Goal: Information Seeking & Learning: Check status

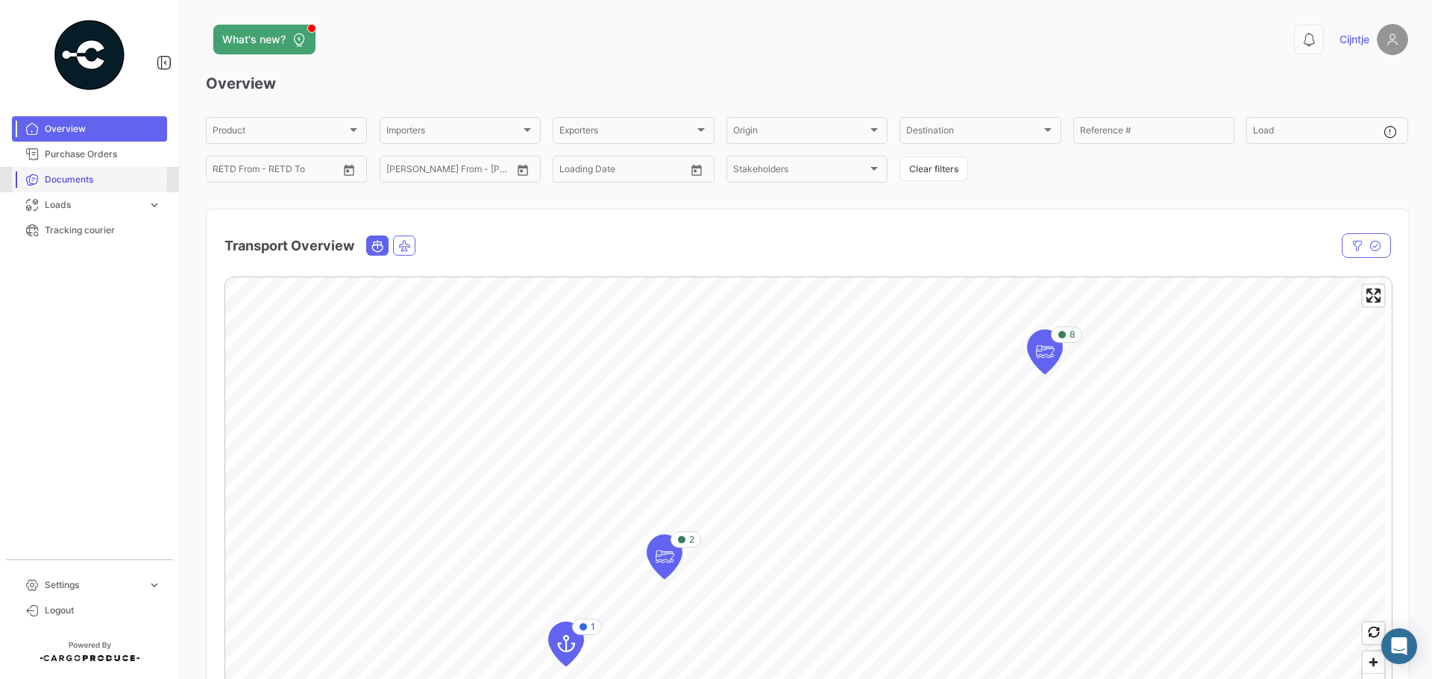
click at [100, 180] on span "Documents" at bounding box center [103, 179] width 116 height 13
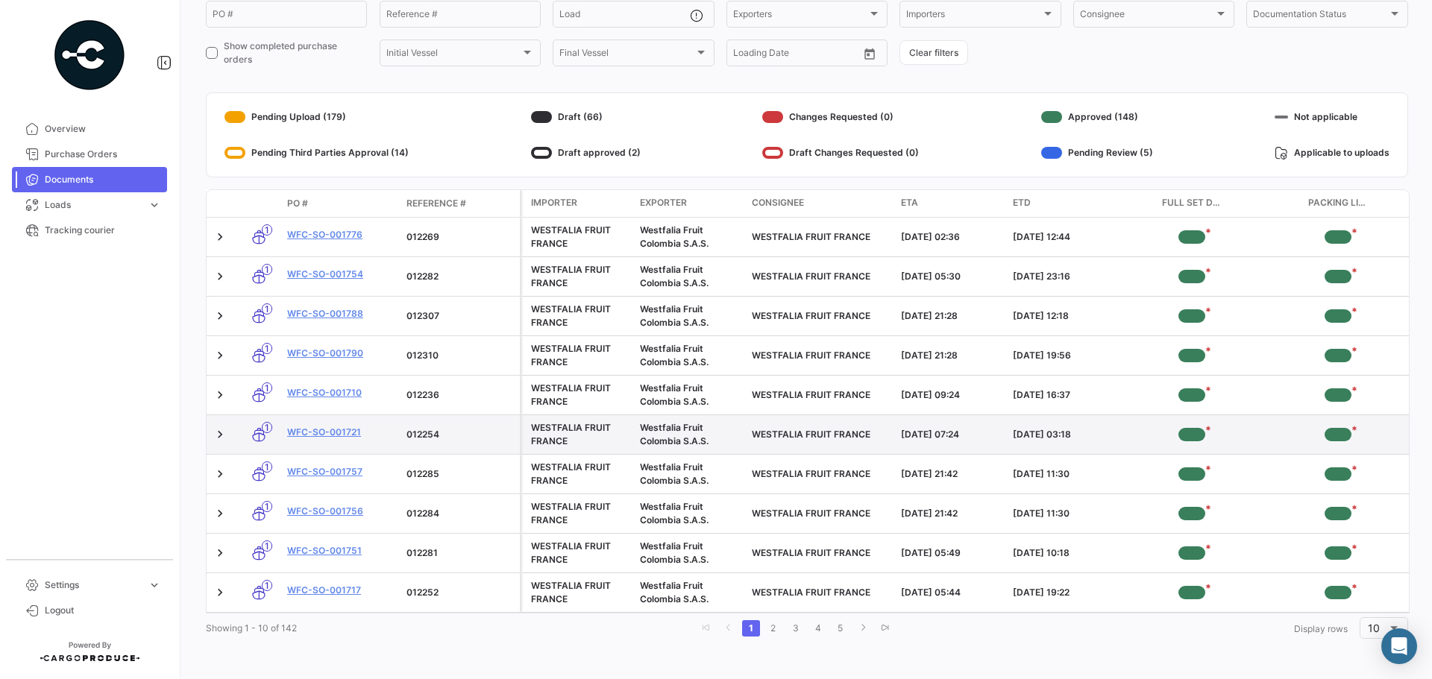
scroll to position [71, 0]
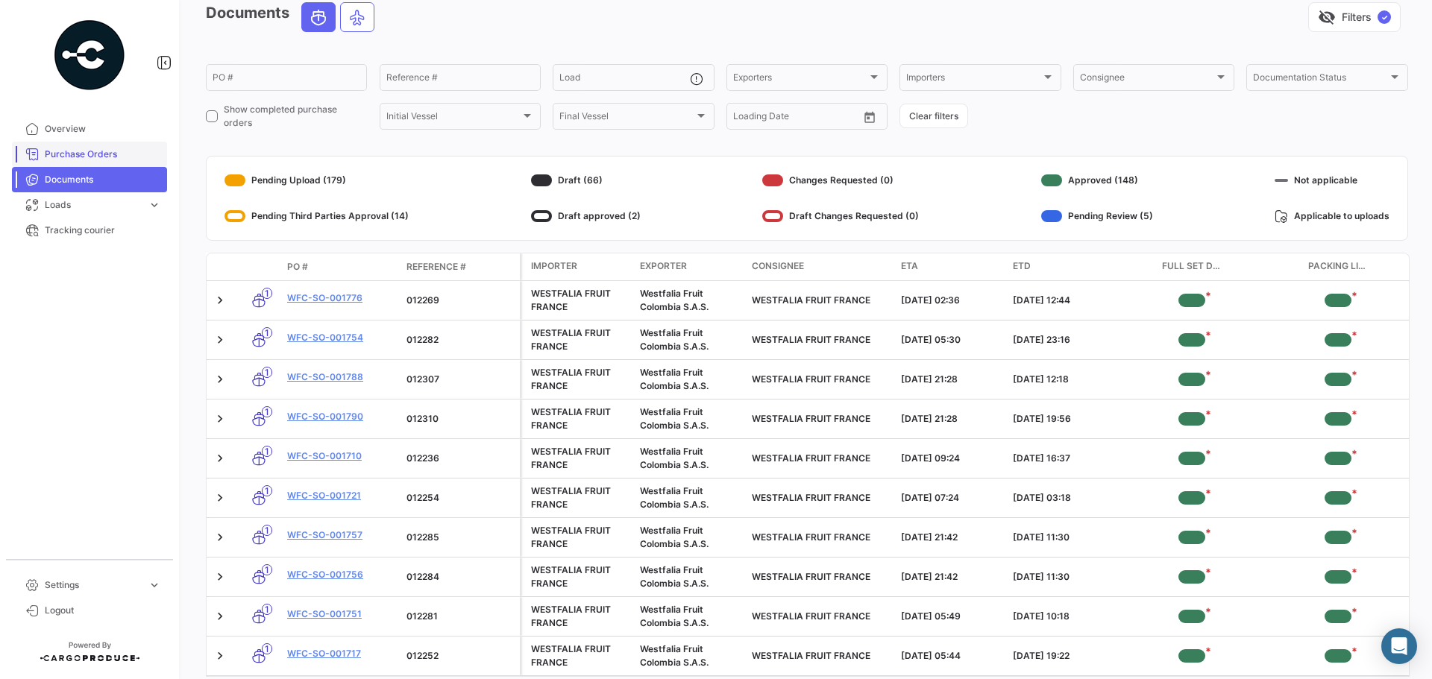
click at [78, 158] on span "Purchase Orders" at bounding box center [103, 154] width 116 height 13
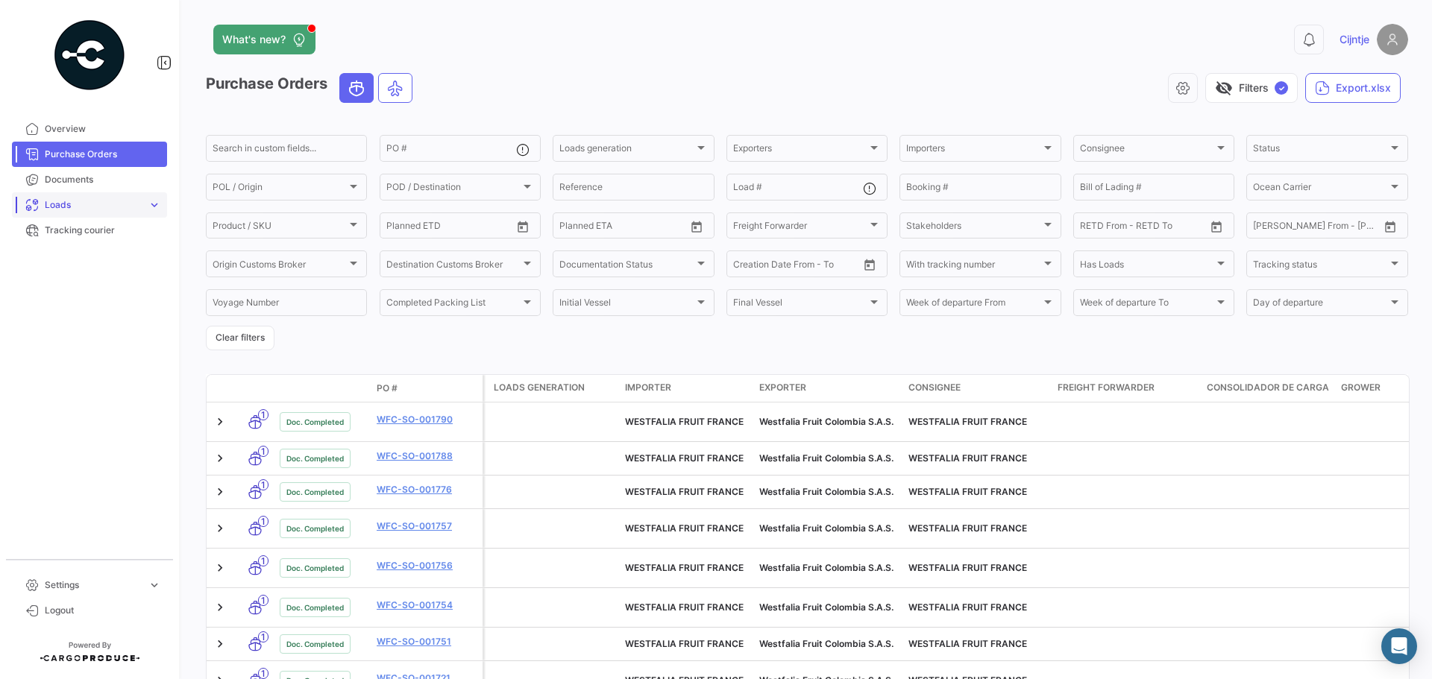
click at [61, 204] on span "Loads" at bounding box center [93, 204] width 97 height 13
click at [65, 265] on span "Ocean Loads" at bounding box center [67, 261] width 56 height 13
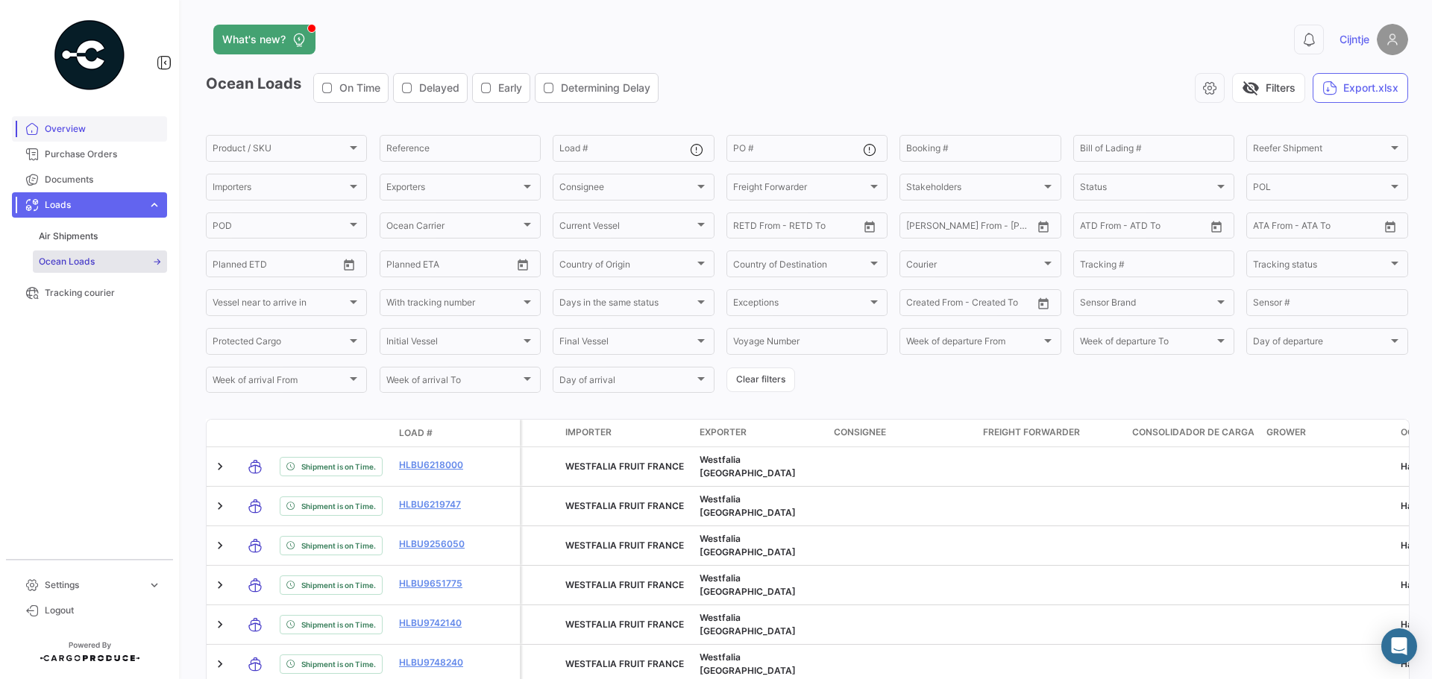
click at [81, 131] on span "Overview" at bounding box center [103, 128] width 116 height 13
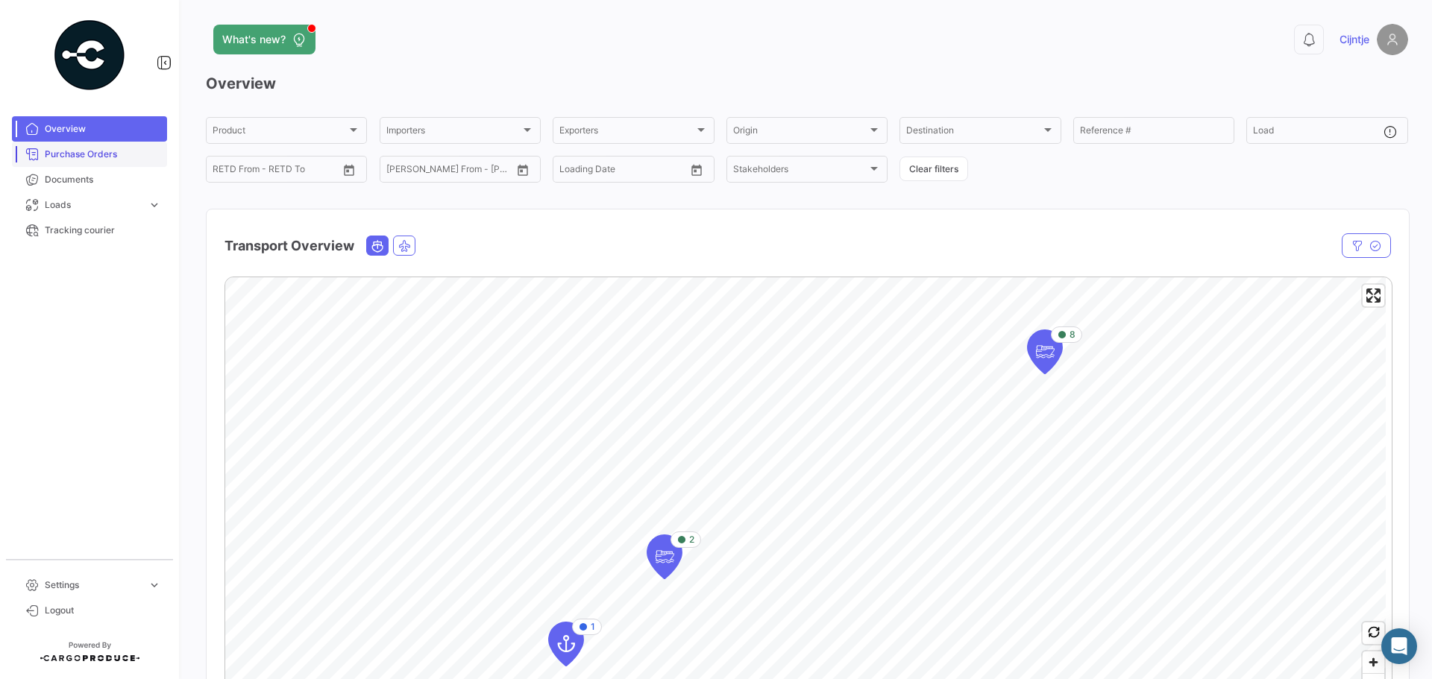
click at [89, 154] on span "Purchase Orders" at bounding box center [103, 154] width 116 height 13
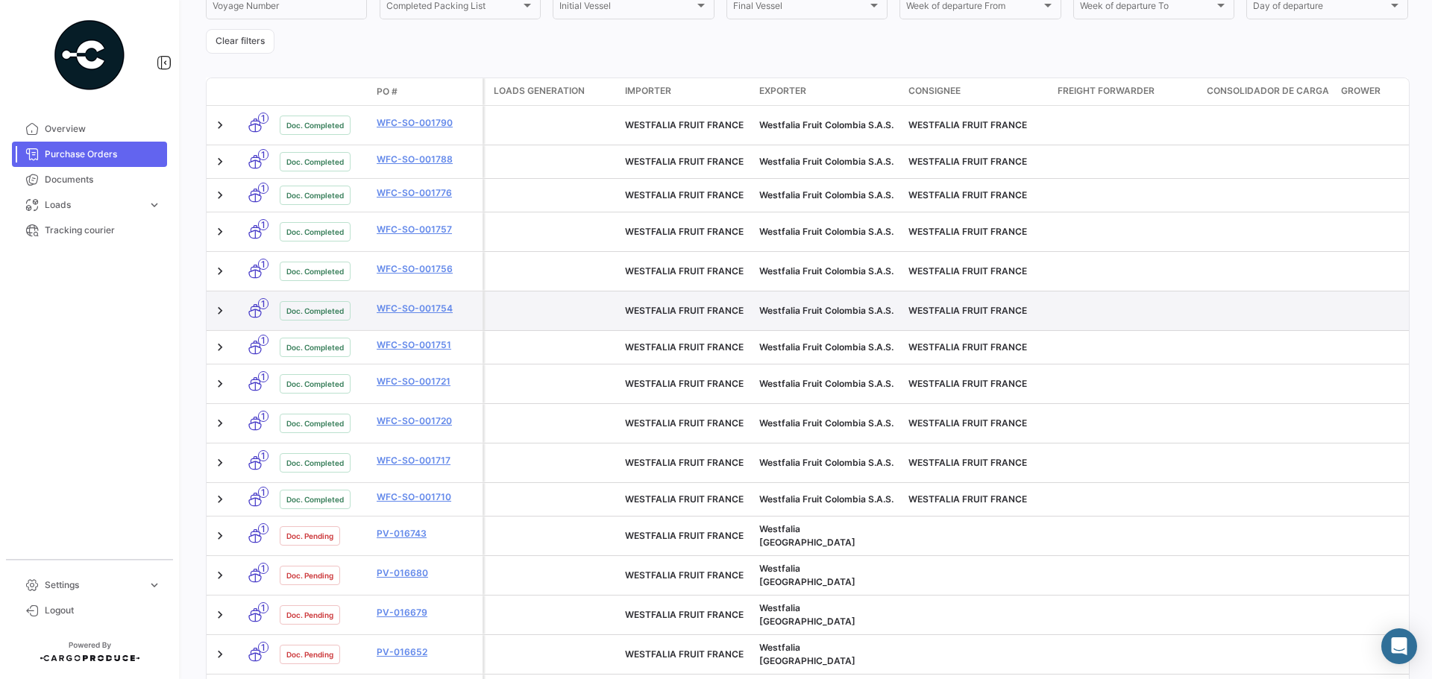
scroll to position [298, 0]
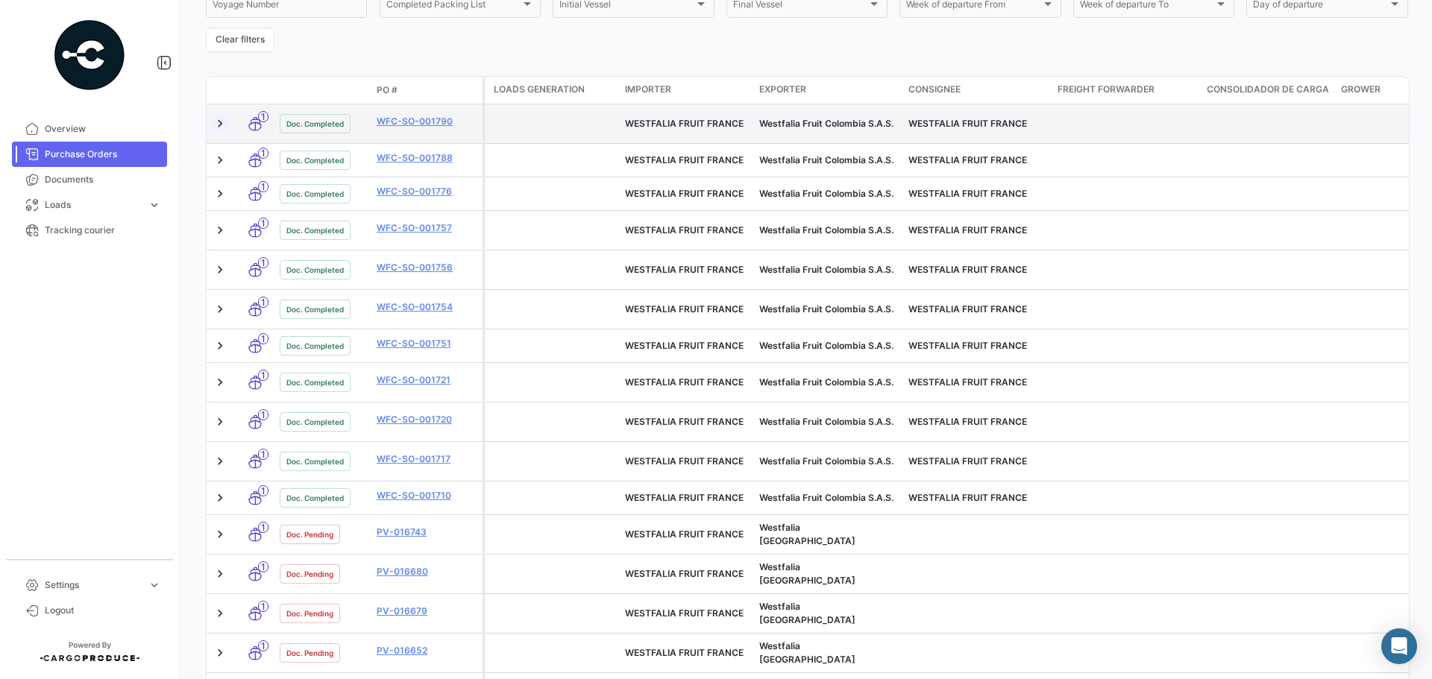
click at [218, 119] on link at bounding box center [219, 123] width 15 height 15
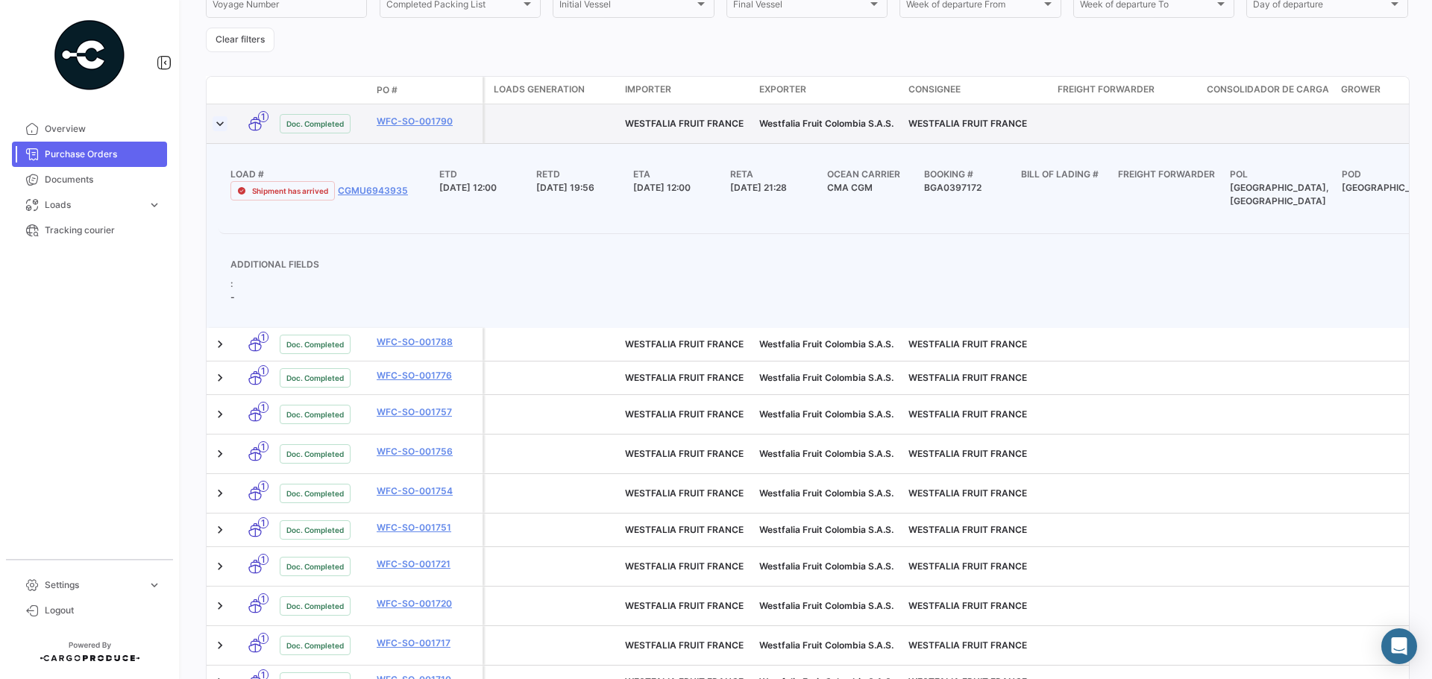
click at [217, 119] on link at bounding box center [219, 123] width 15 height 15
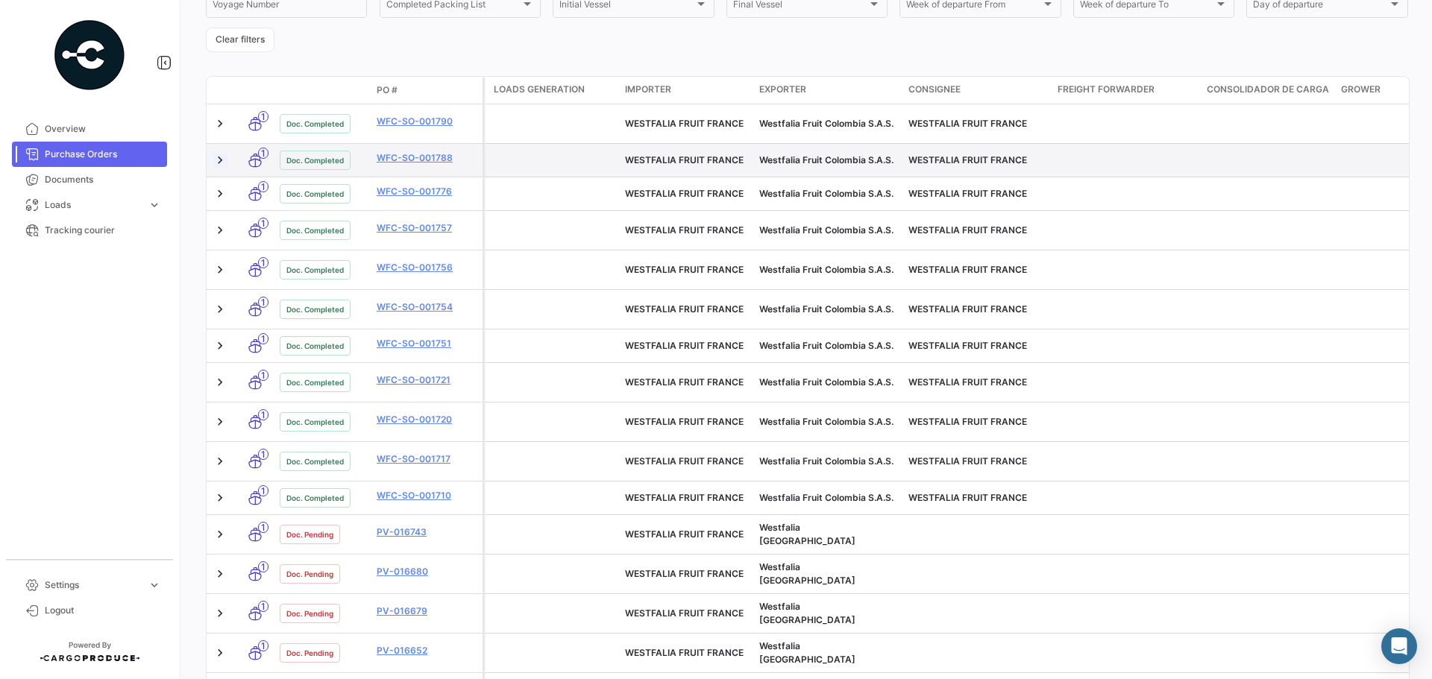
click at [221, 153] on link at bounding box center [219, 160] width 15 height 15
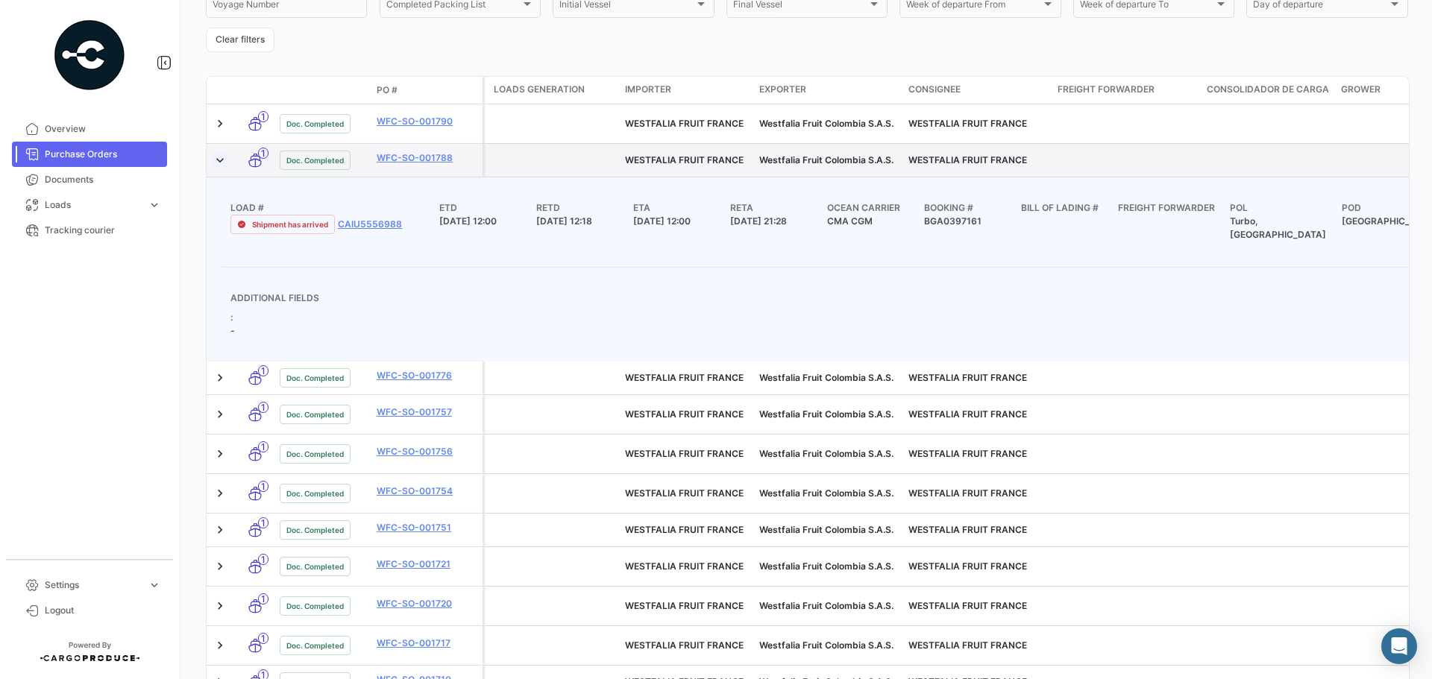
click at [221, 153] on link at bounding box center [219, 160] width 15 height 15
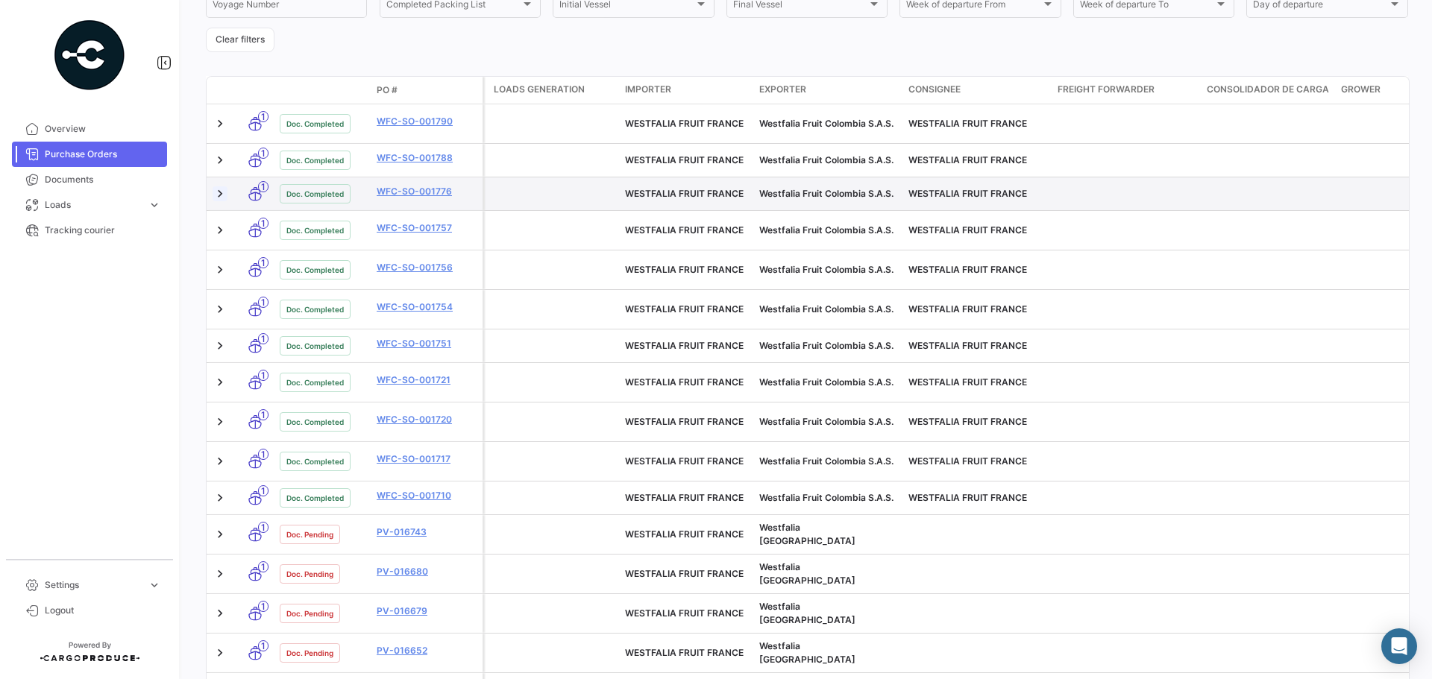
click at [218, 186] on link at bounding box center [219, 193] width 15 height 15
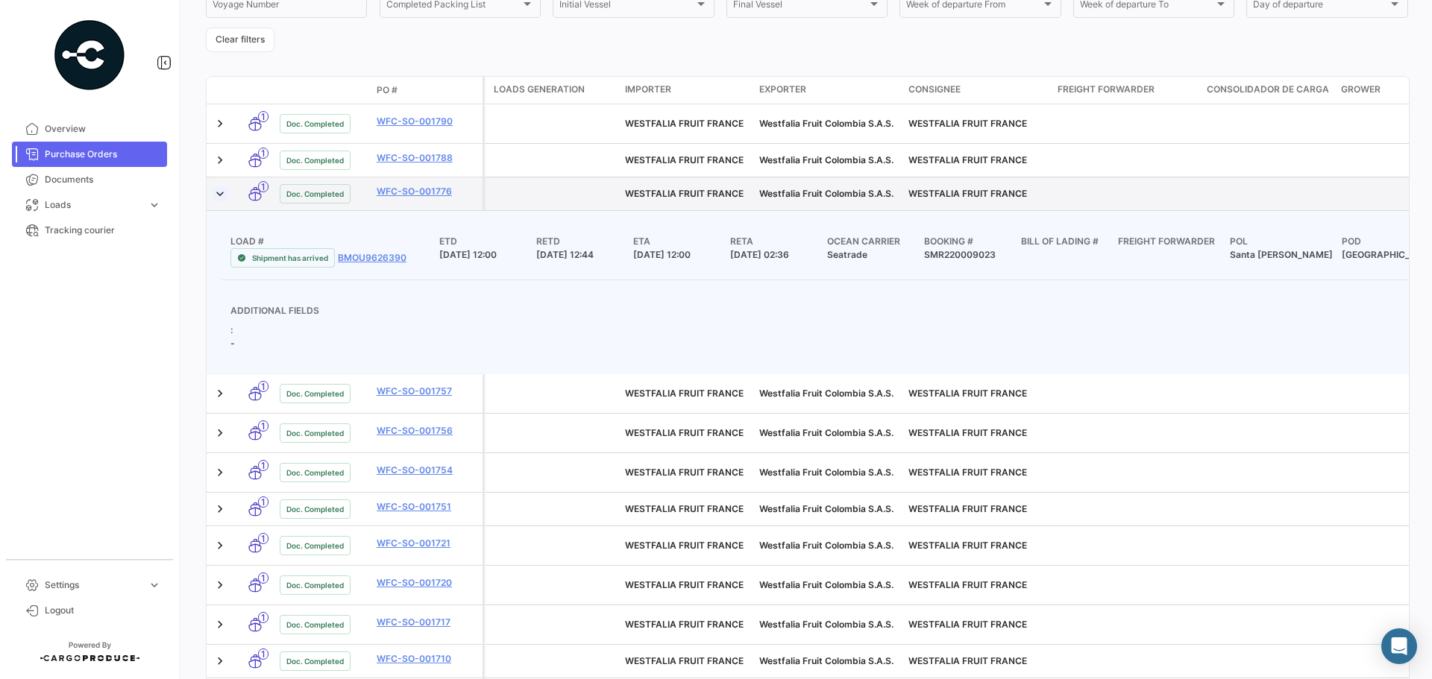
click at [219, 186] on link at bounding box center [219, 193] width 15 height 15
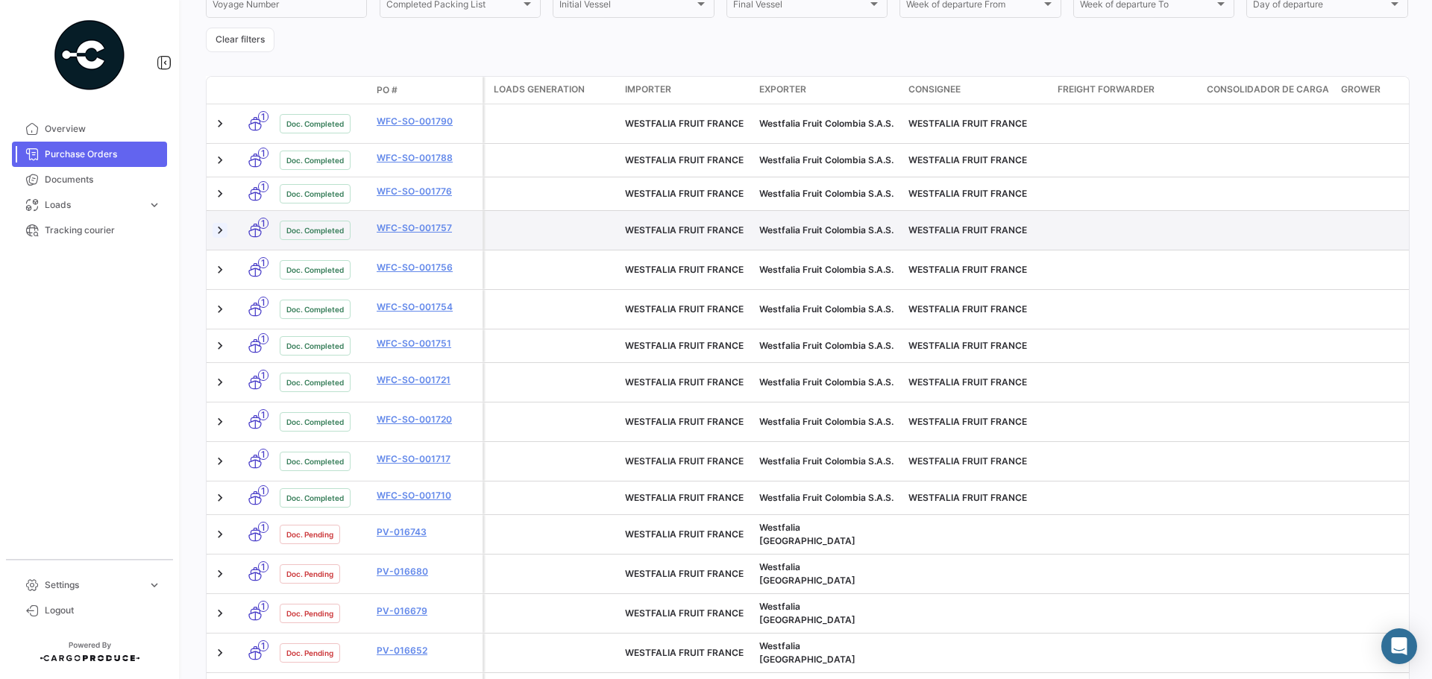
click at [221, 223] on link at bounding box center [219, 230] width 15 height 15
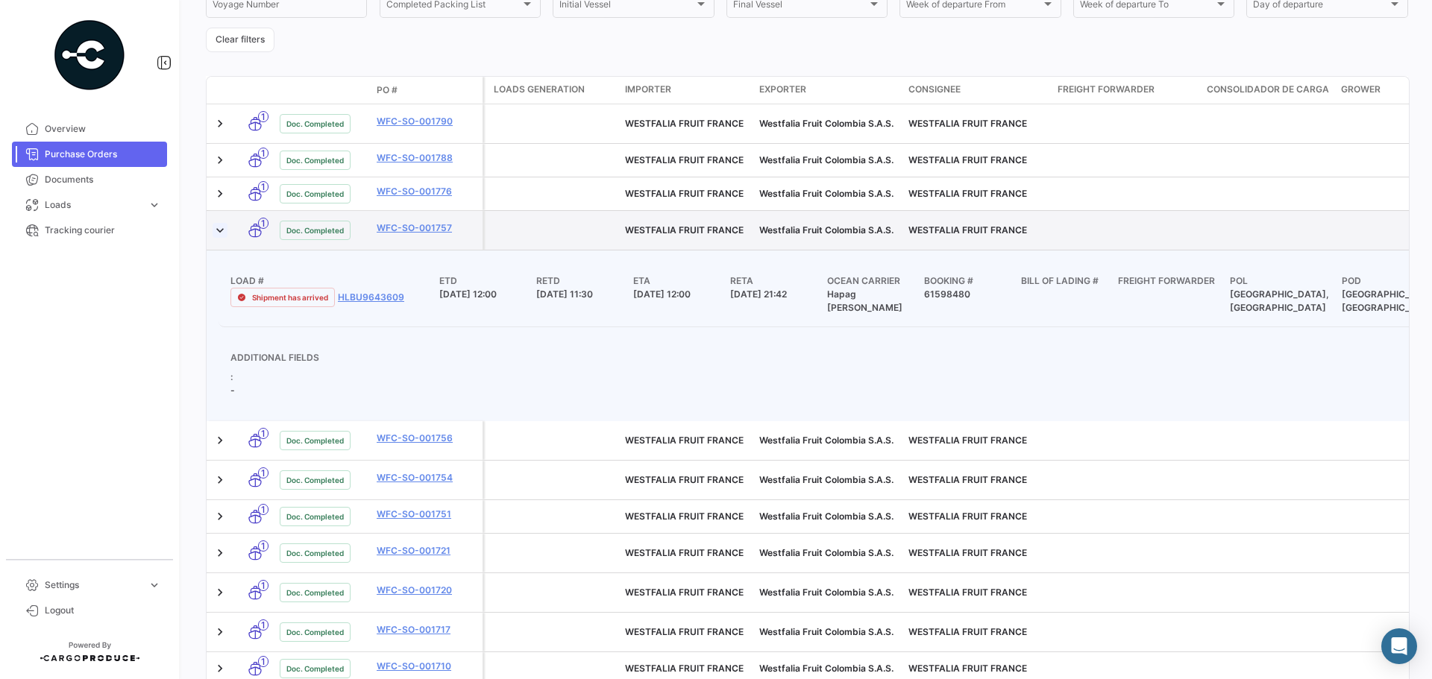
click at [221, 223] on link at bounding box center [219, 230] width 15 height 15
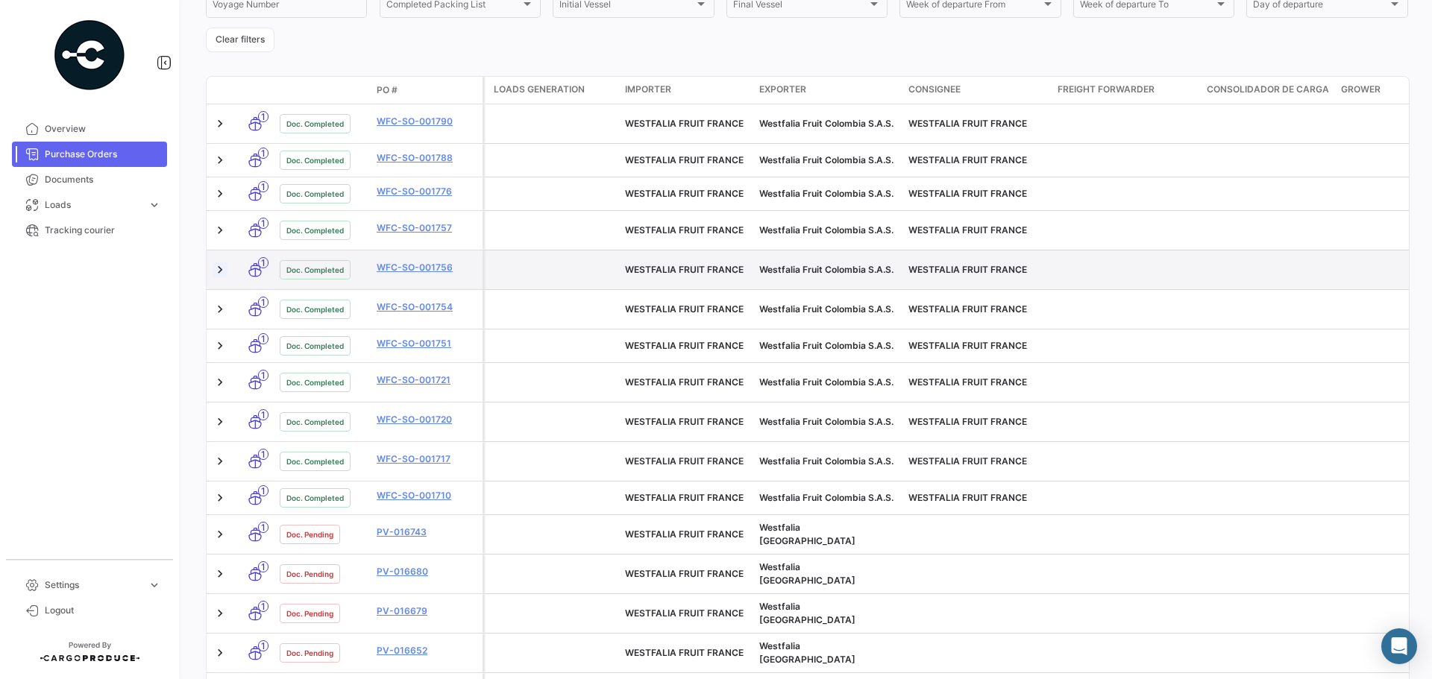
click at [216, 262] on link at bounding box center [219, 269] width 15 height 15
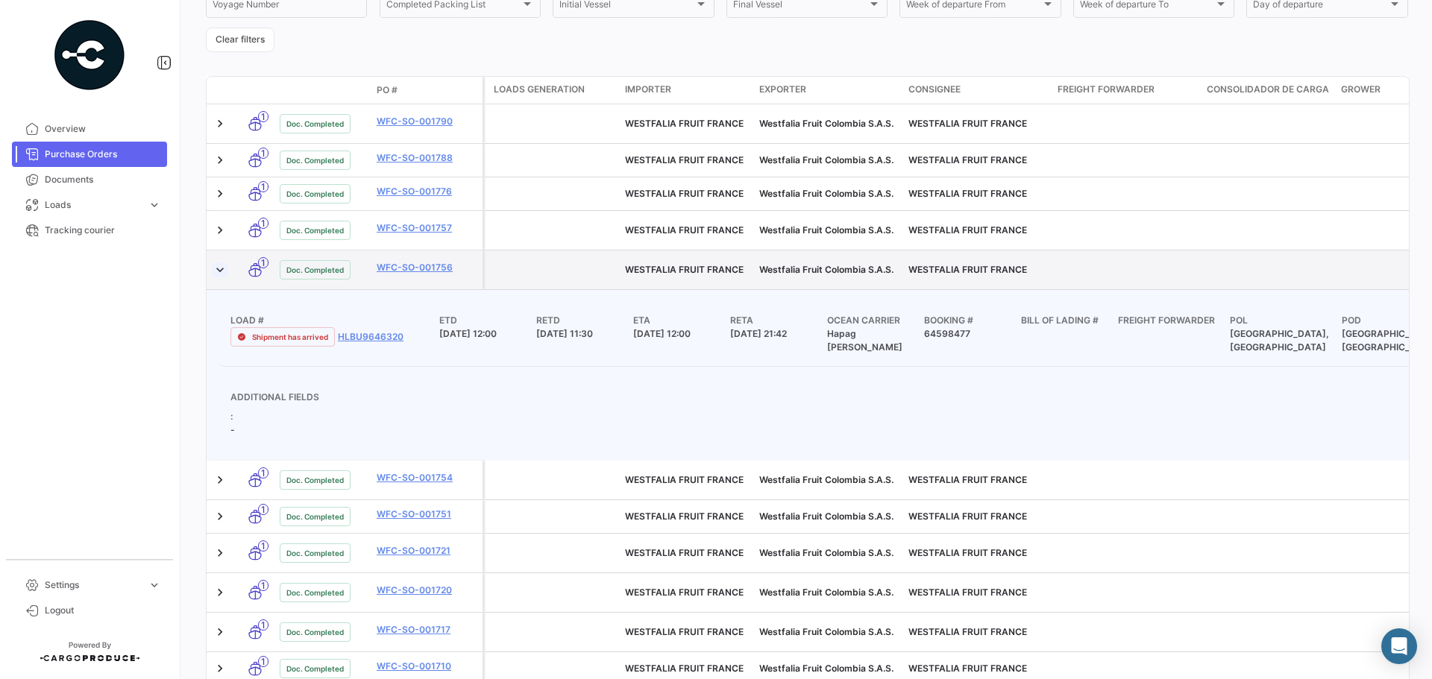
click at [216, 262] on link at bounding box center [219, 269] width 15 height 15
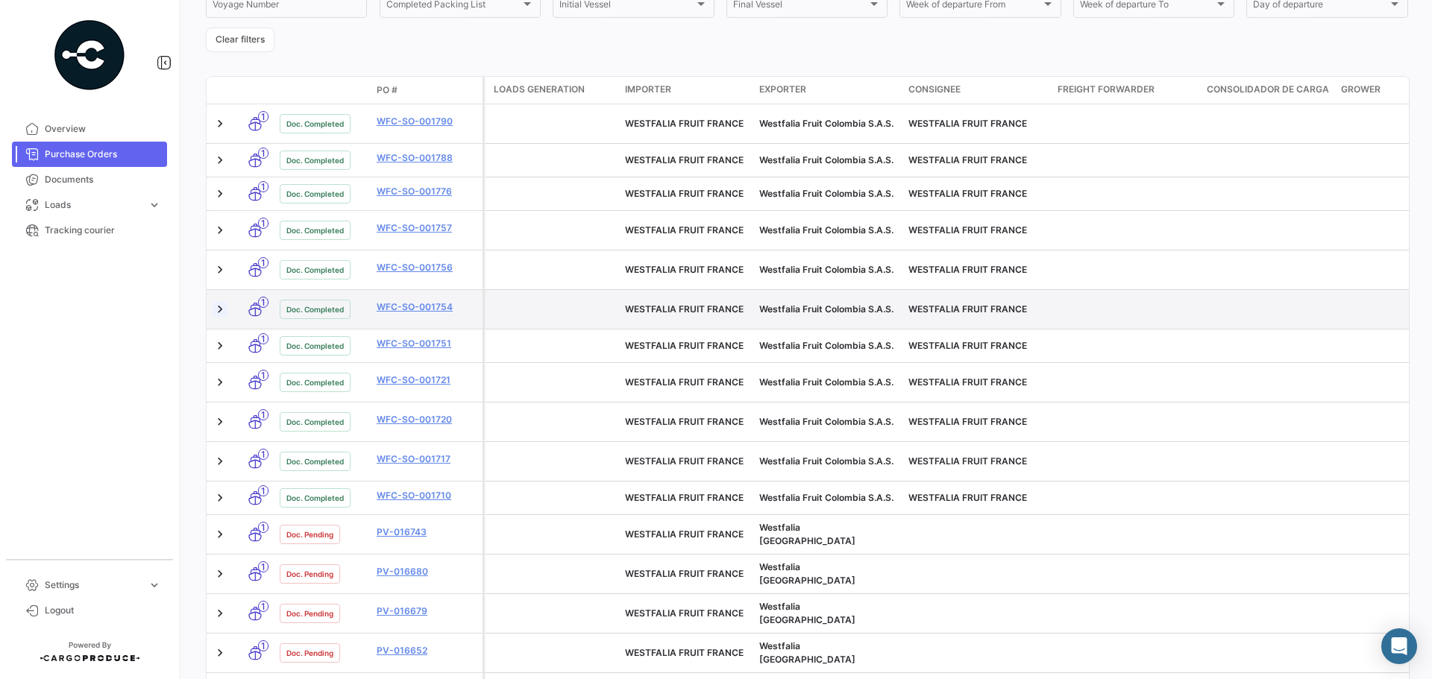
click at [219, 302] on link at bounding box center [219, 309] width 15 height 15
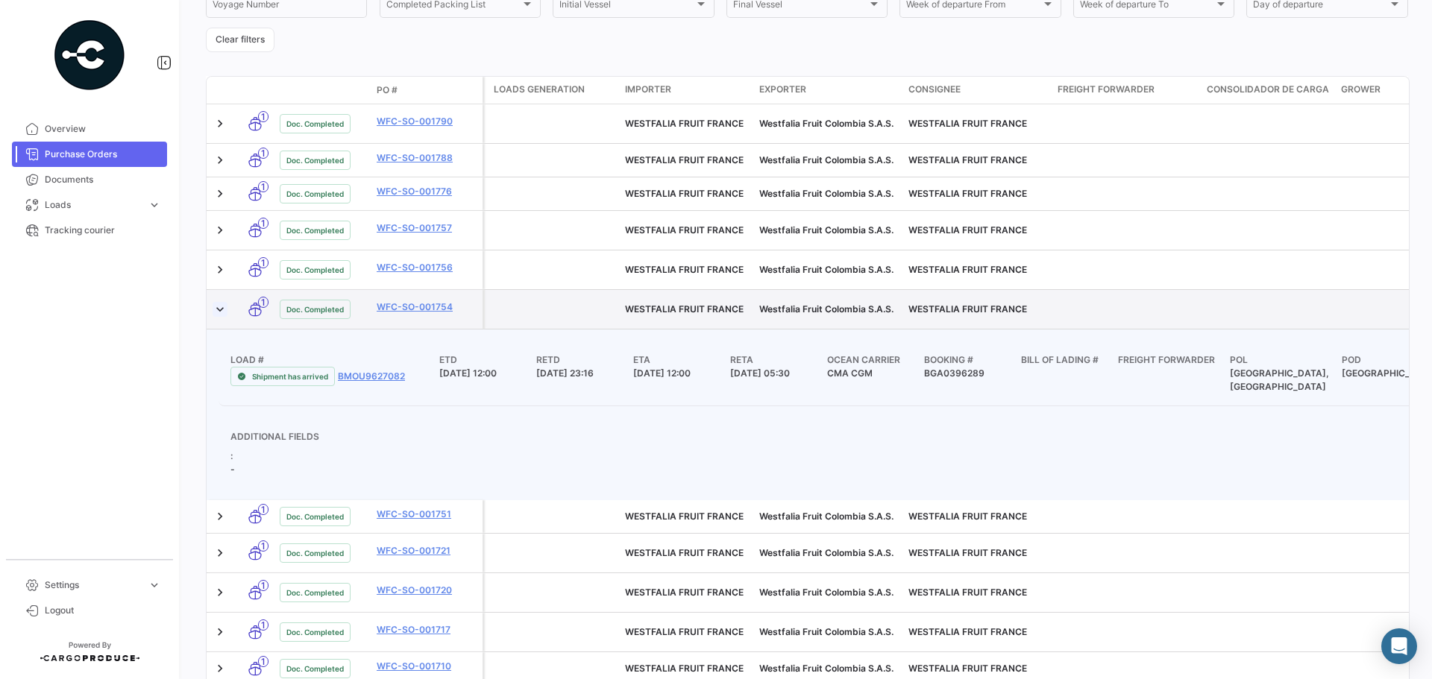
click at [219, 302] on link at bounding box center [219, 309] width 15 height 15
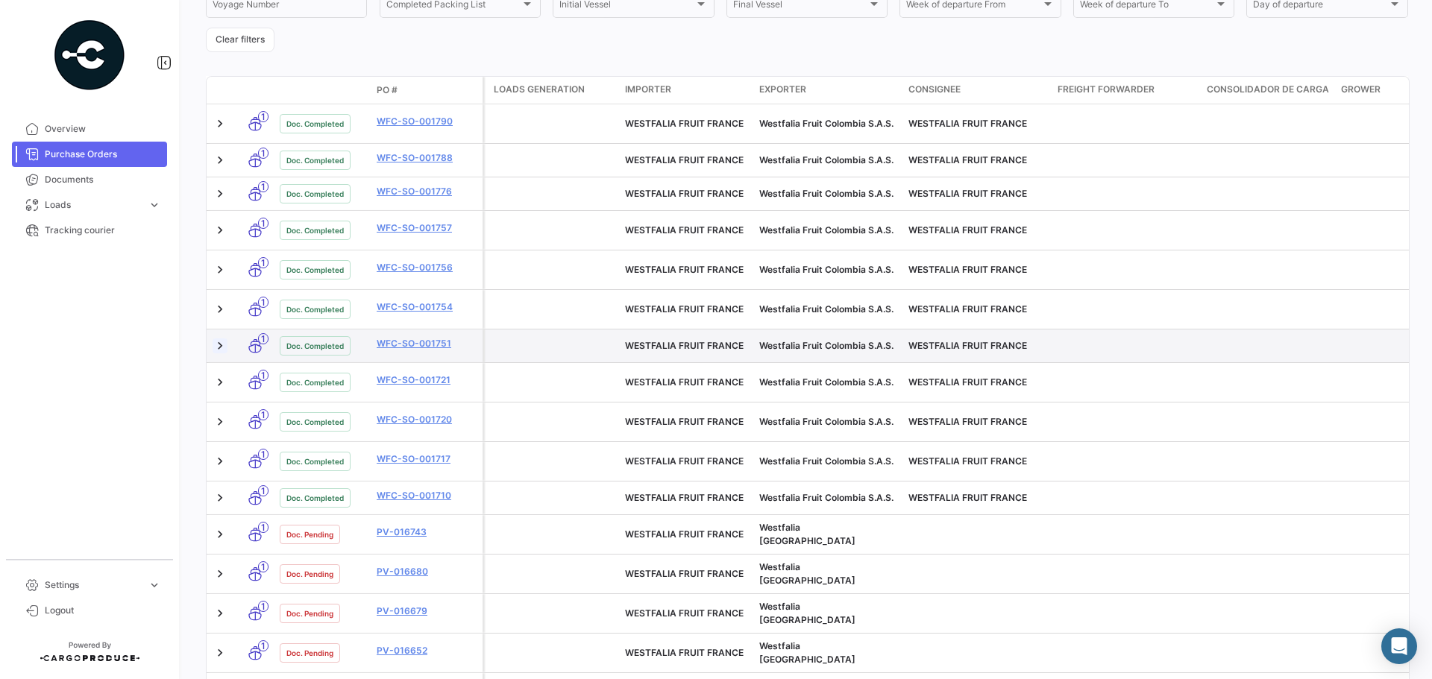
click at [215, 339] on link at bounding box center [219, 346] width 15 height 15
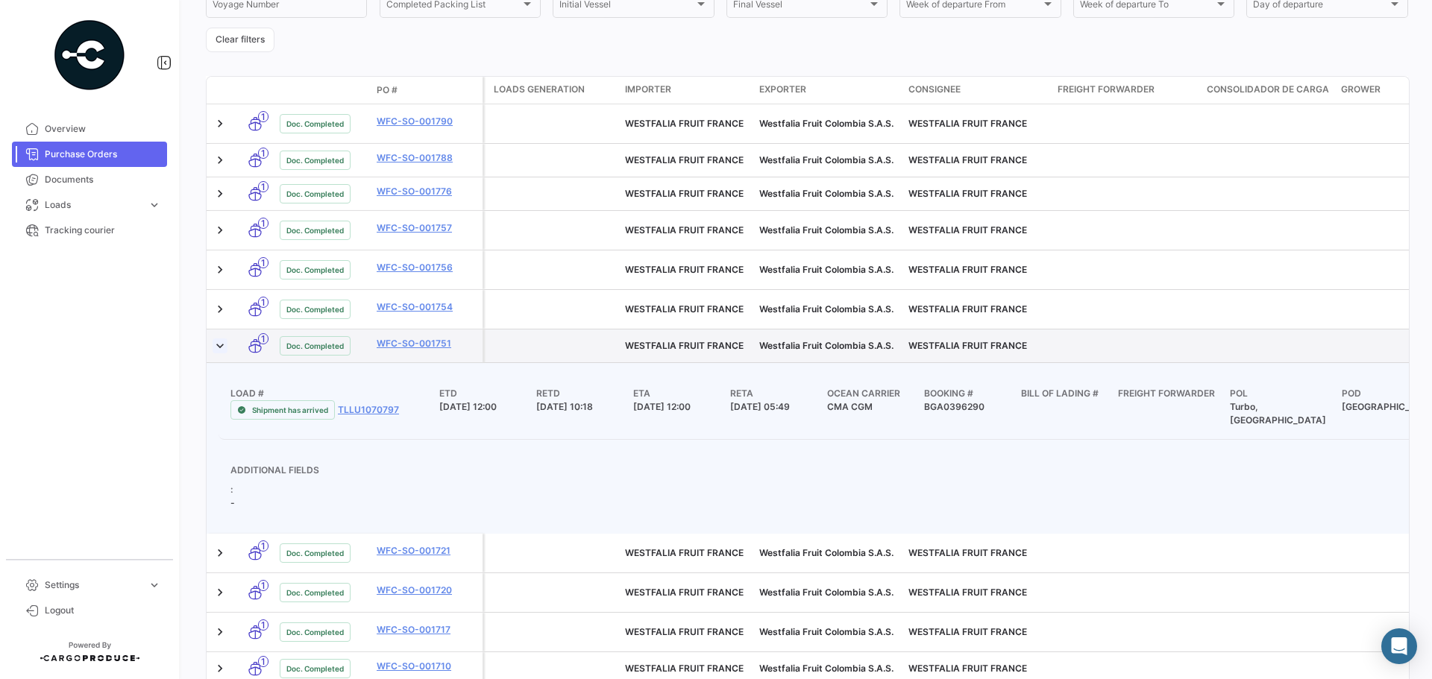
click at [215, 339] on link at bounding box center [219, 346] width 15 height 15
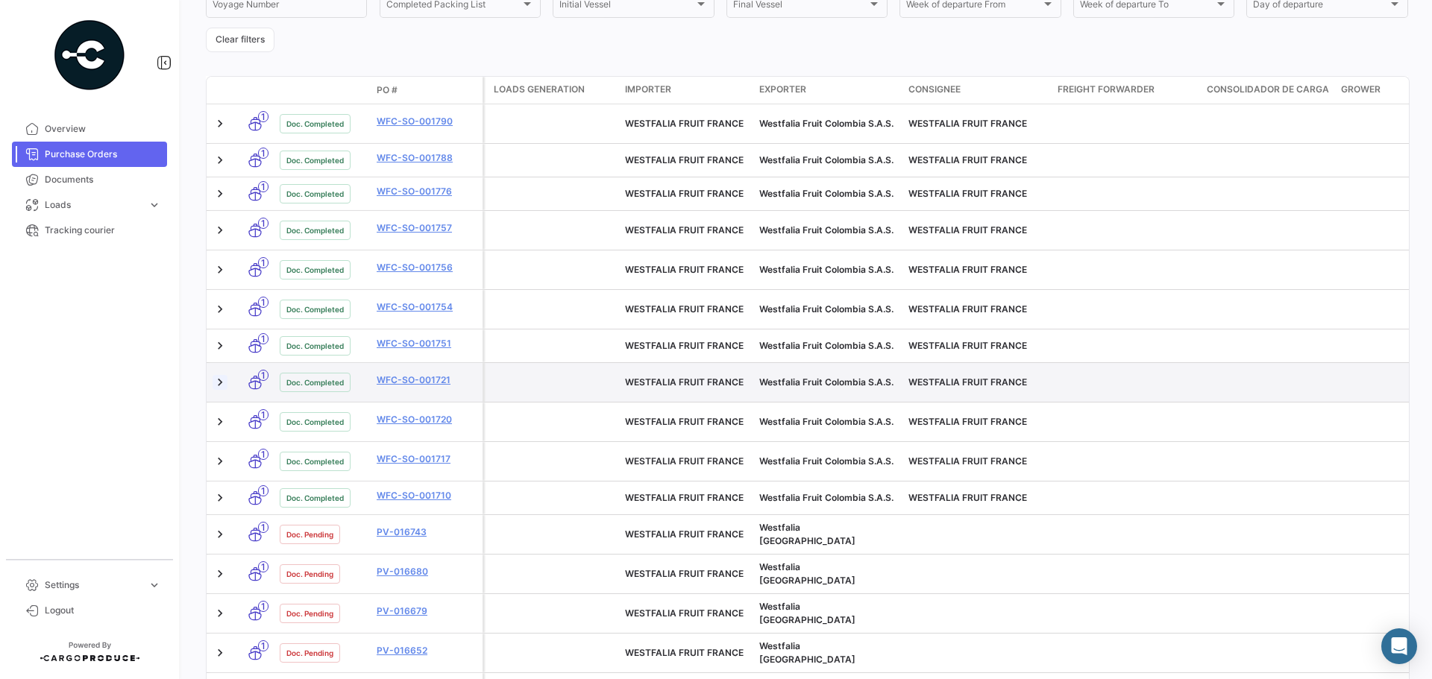
click at [218, 375] on link at bounding box center [219, 382] width 15 height 15
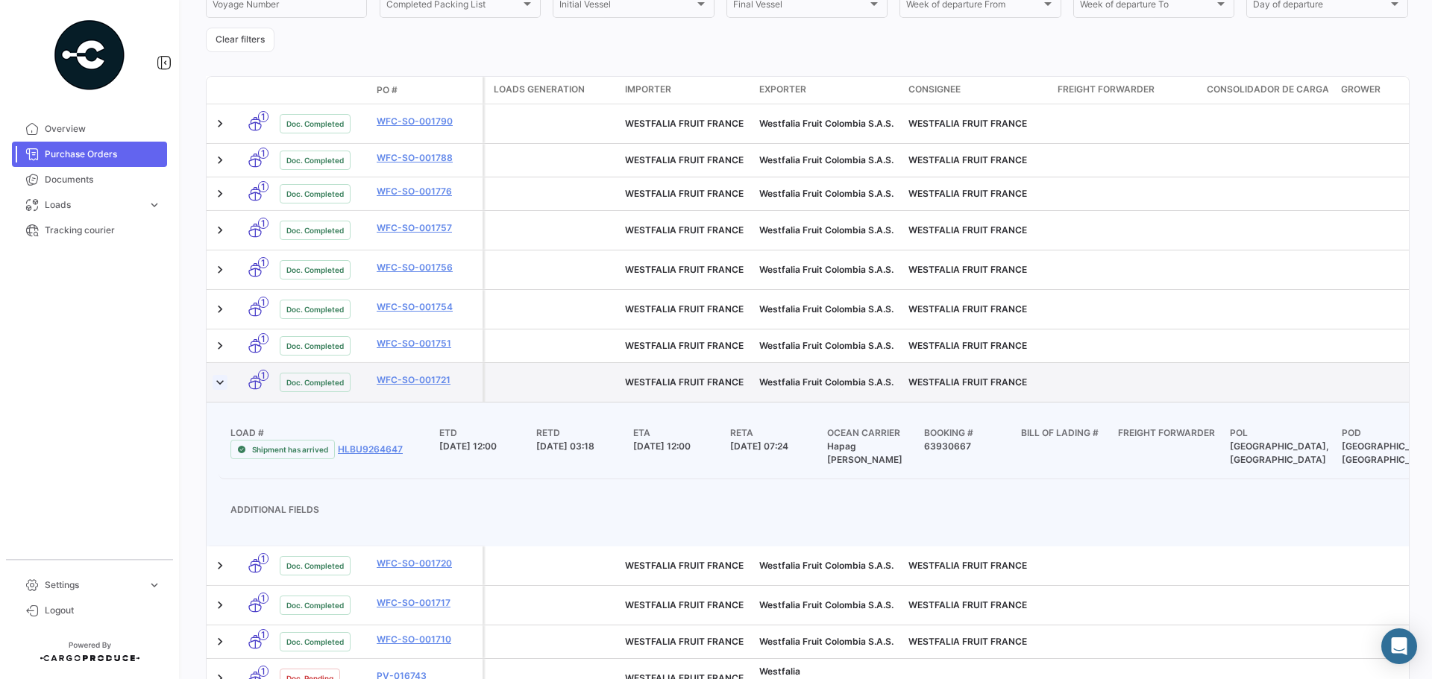
click at [218, 375] on link at bounding box center [219, 382] width 15 height 15
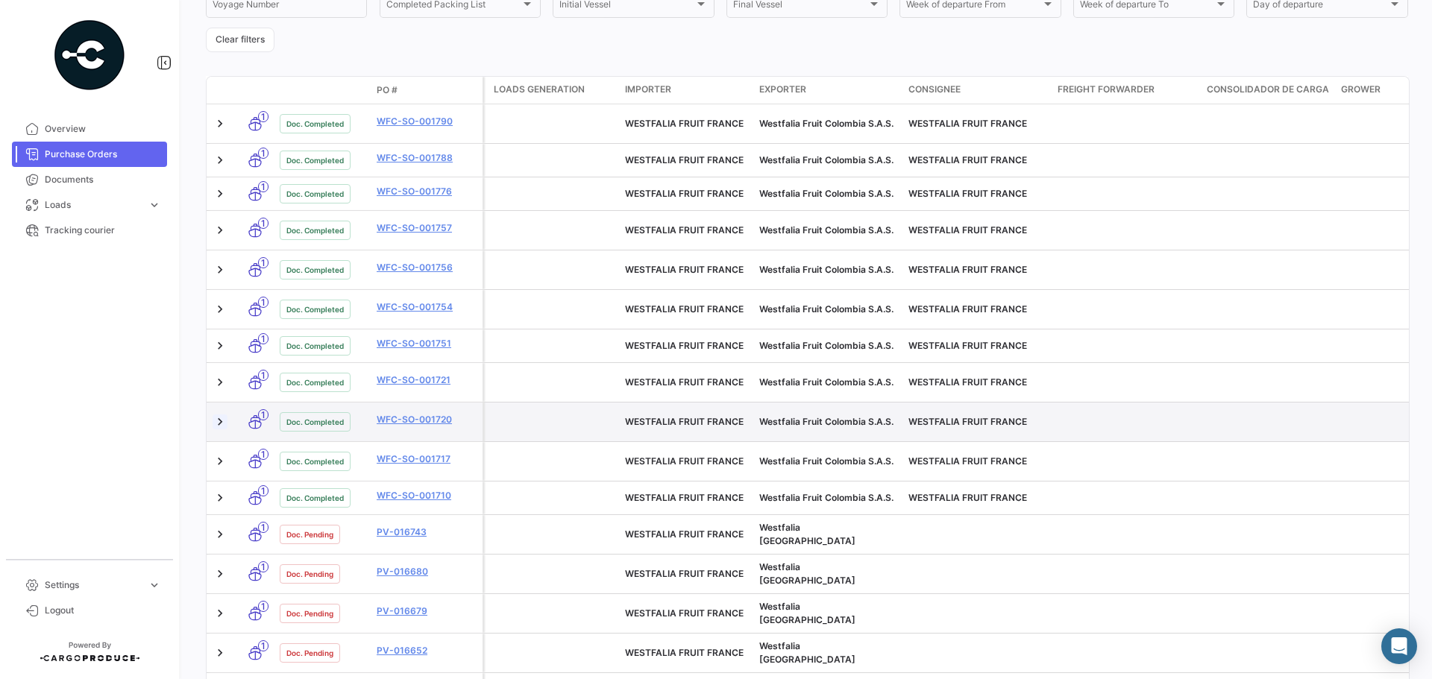
click at [214, 415] on link at bounding box center [219, 422] width 15 height 15
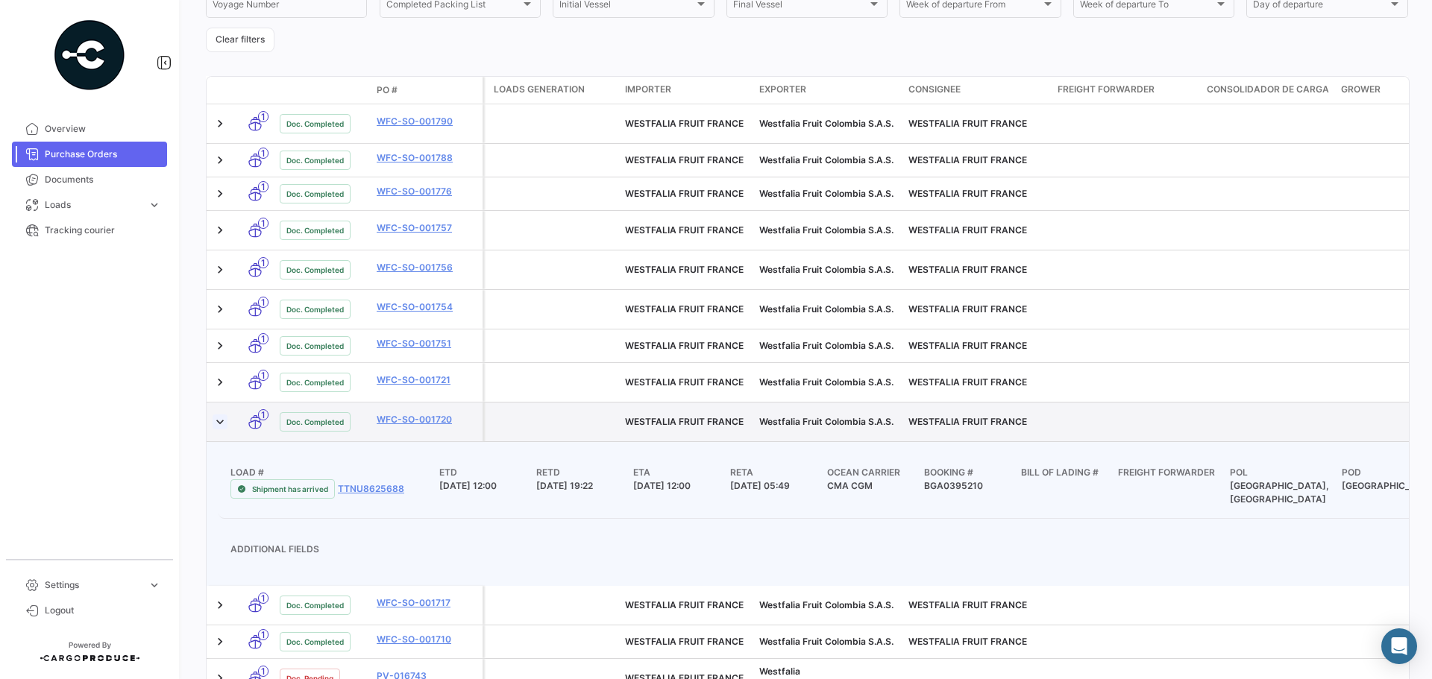
click at [214, 415] on link at bounding box center [219, 422] width 15 height 15
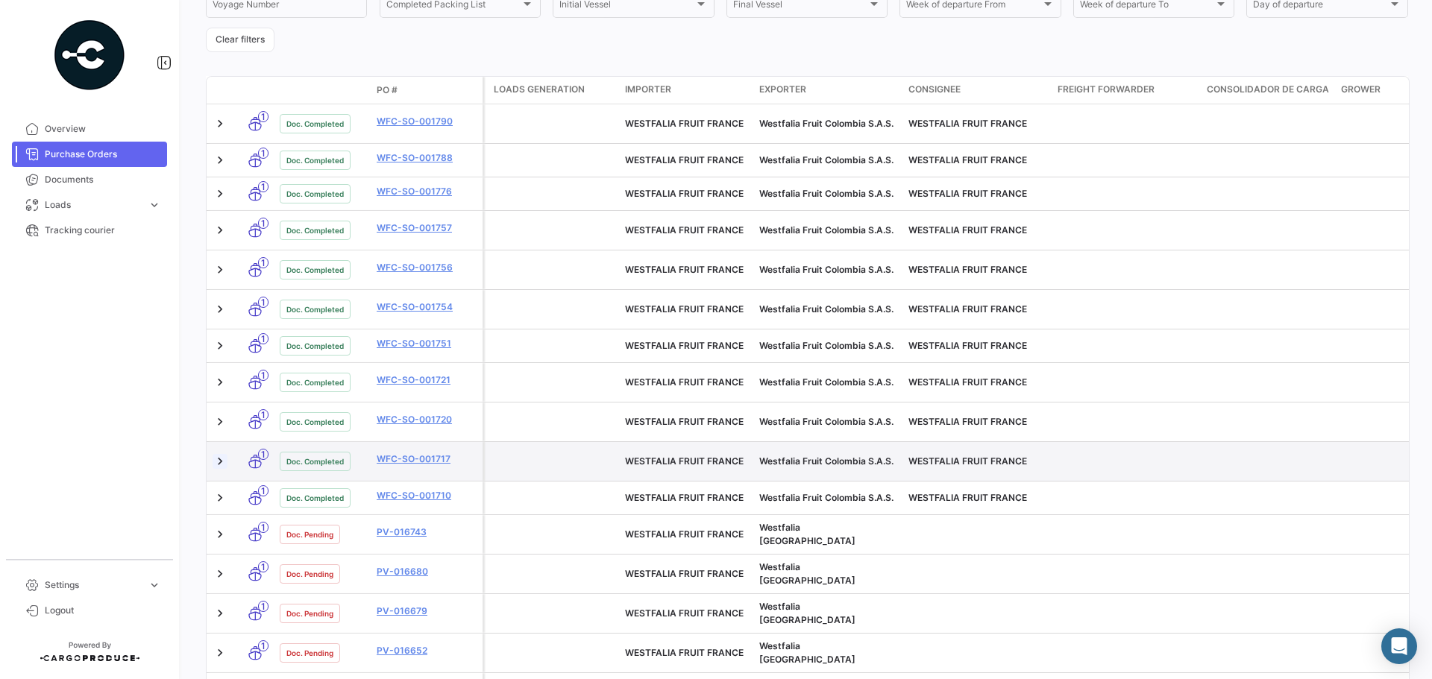
click at [215, 454] on link at bounding box center [219, 461] width 15 height 15
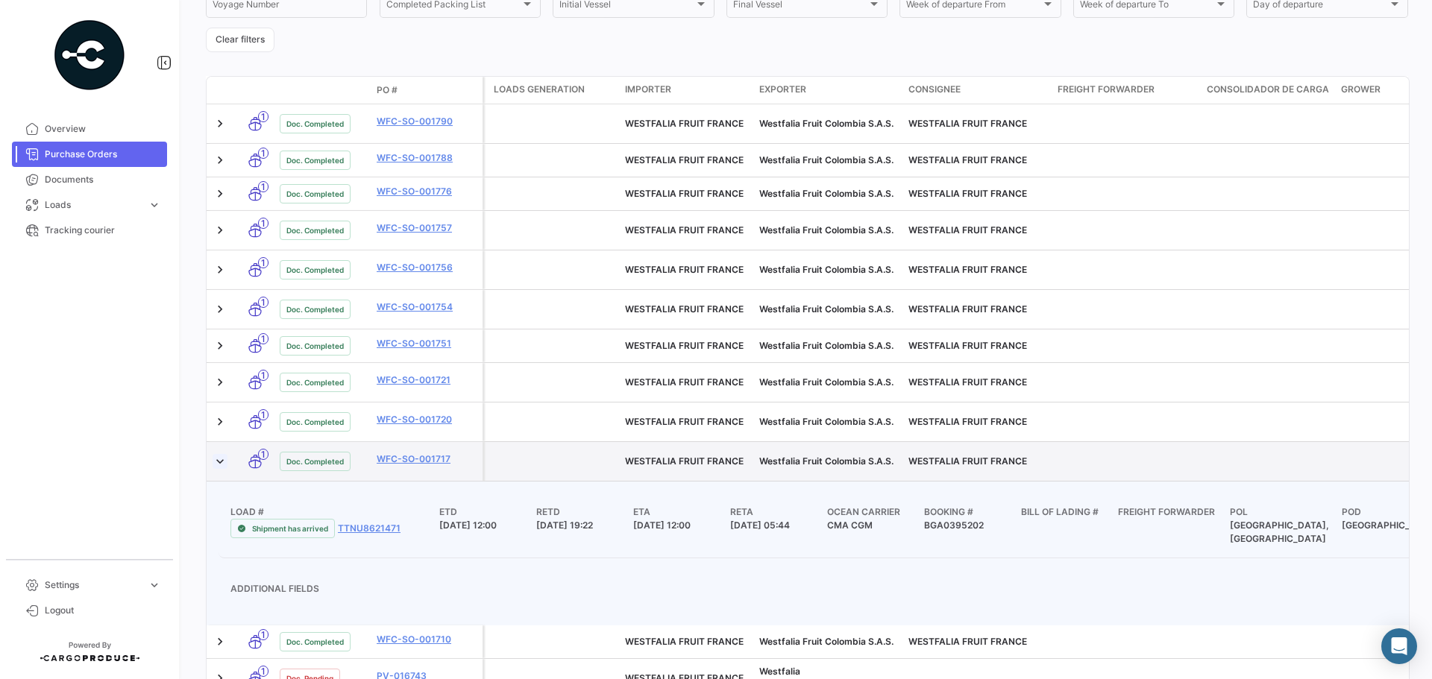
click at [216, 454] on link at bounding box center [219, 461] width 15 height 15
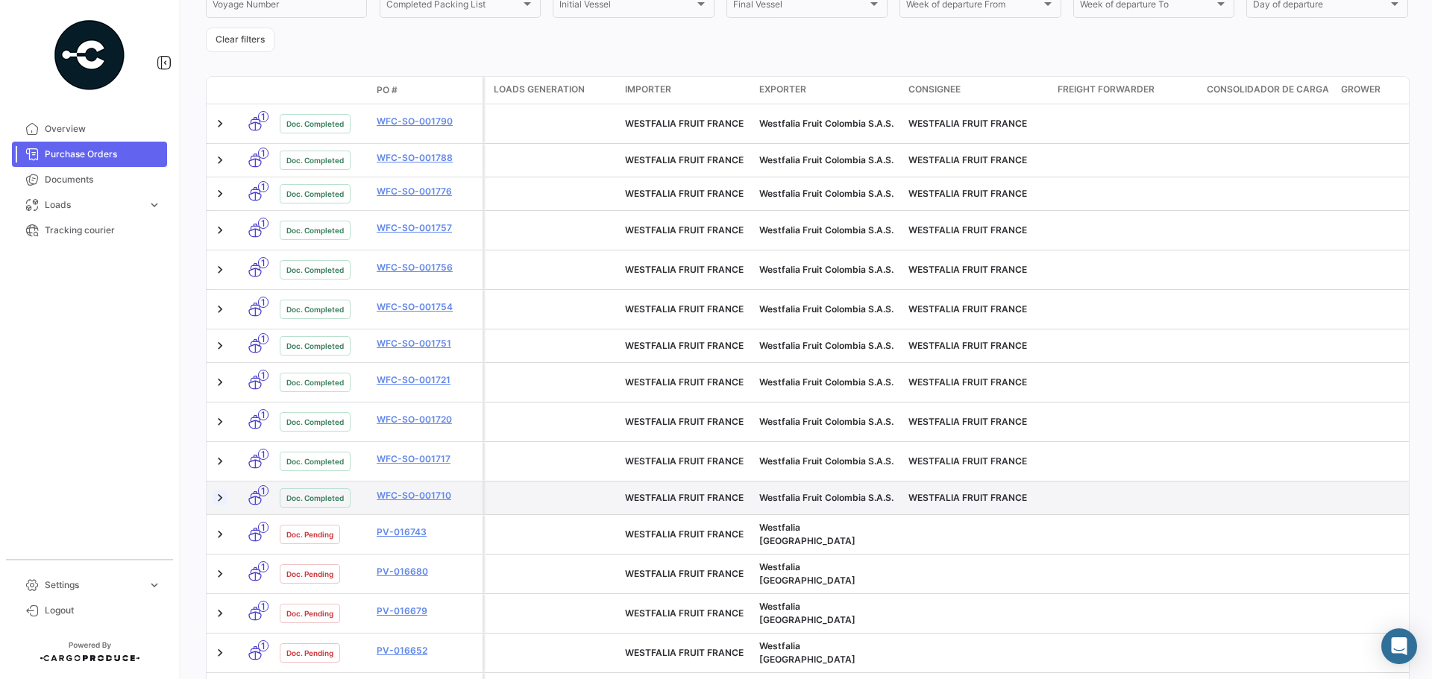
click at [218, 491] on link at bounding box center [219, 498] width 15 height 15
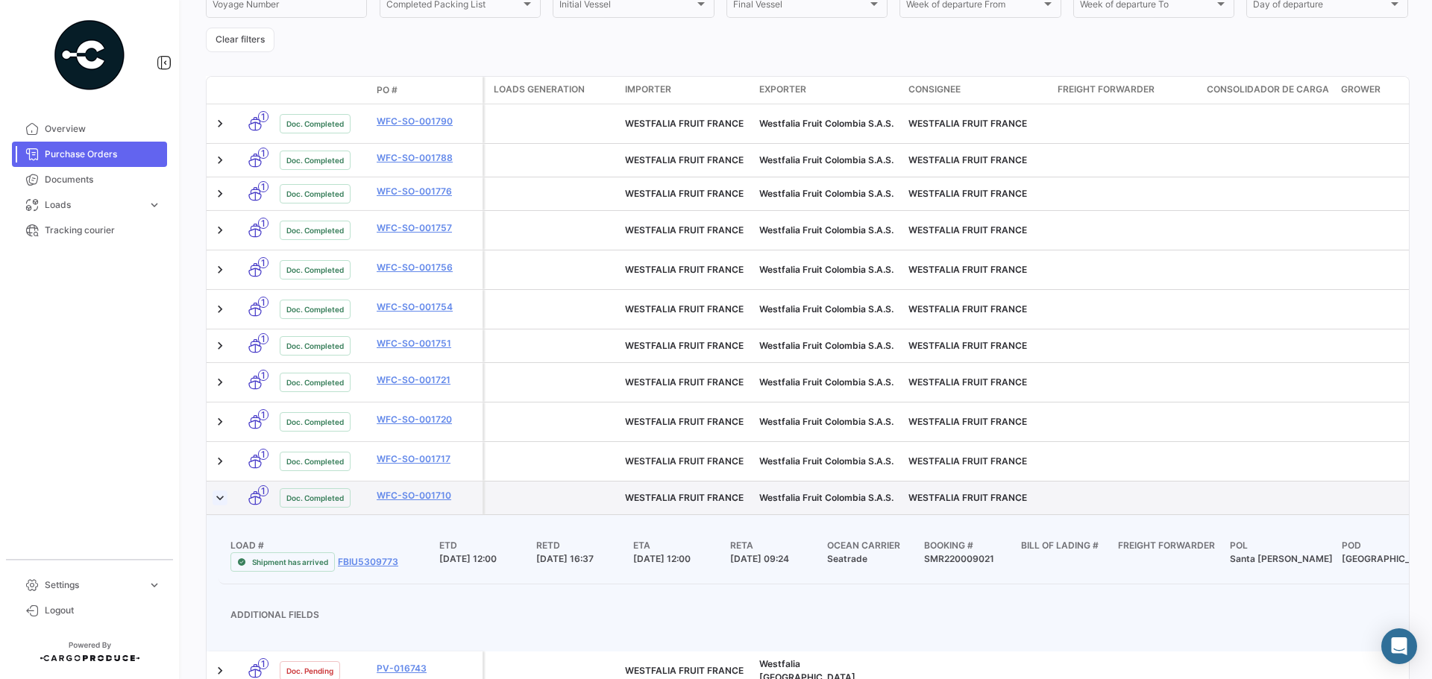
click at [218, 491] on link at bounding box center [219, 498] width 15 height 15
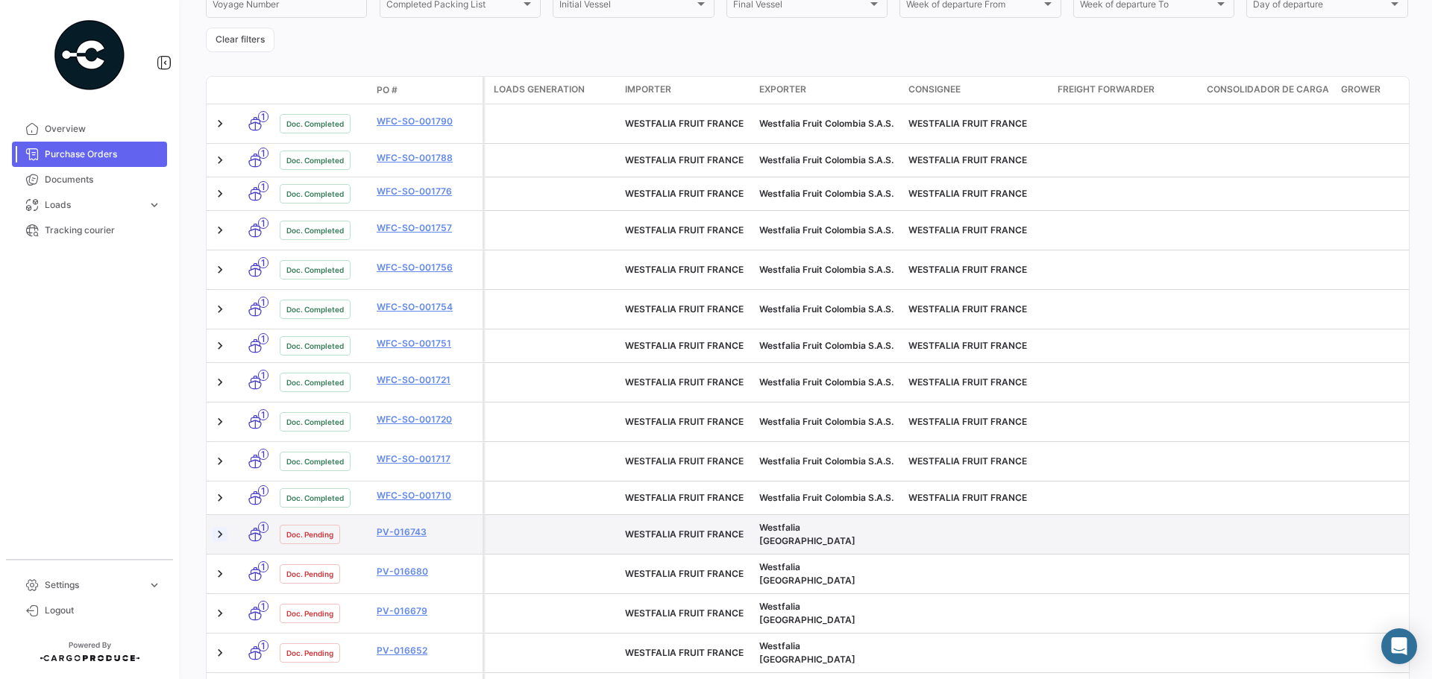
click at [220, 527] on link at bounding box center [219, 534] width 15 height 15
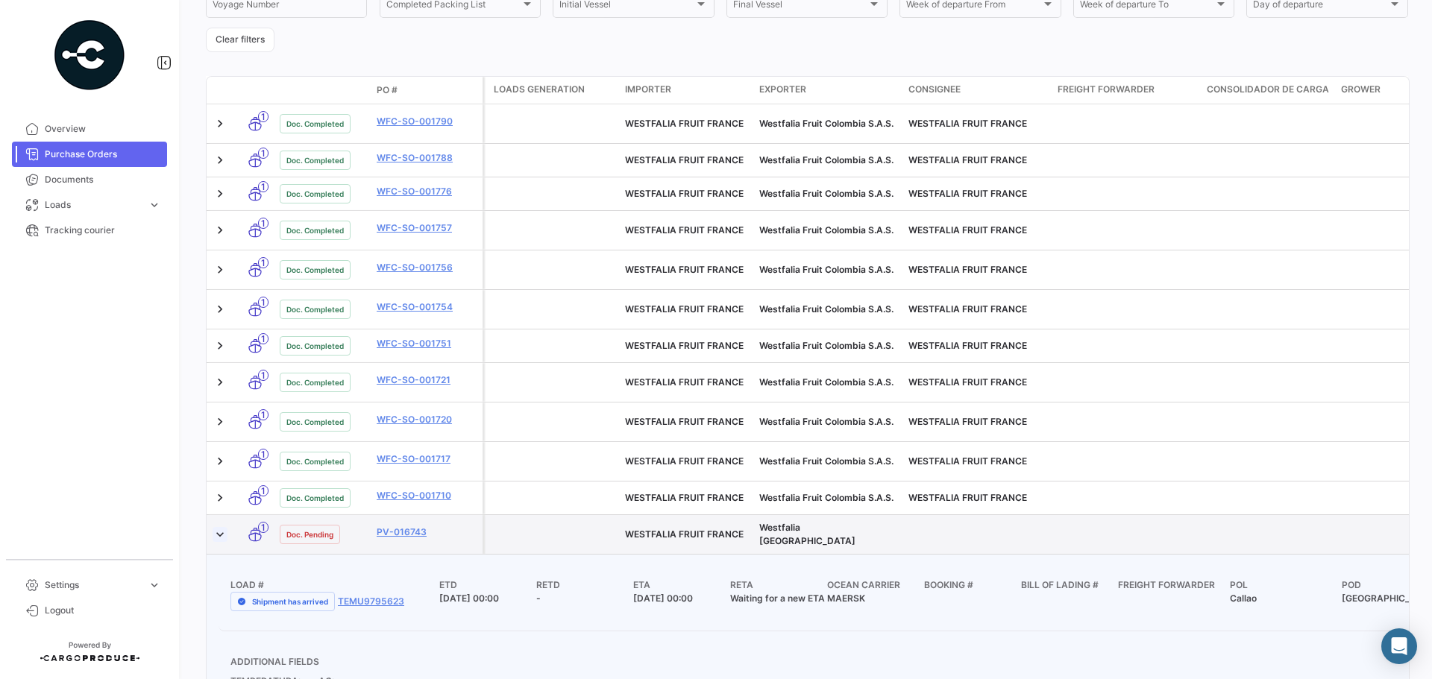
click at [220, 527] on link at bounding box center [219, 534] width 15 height 15
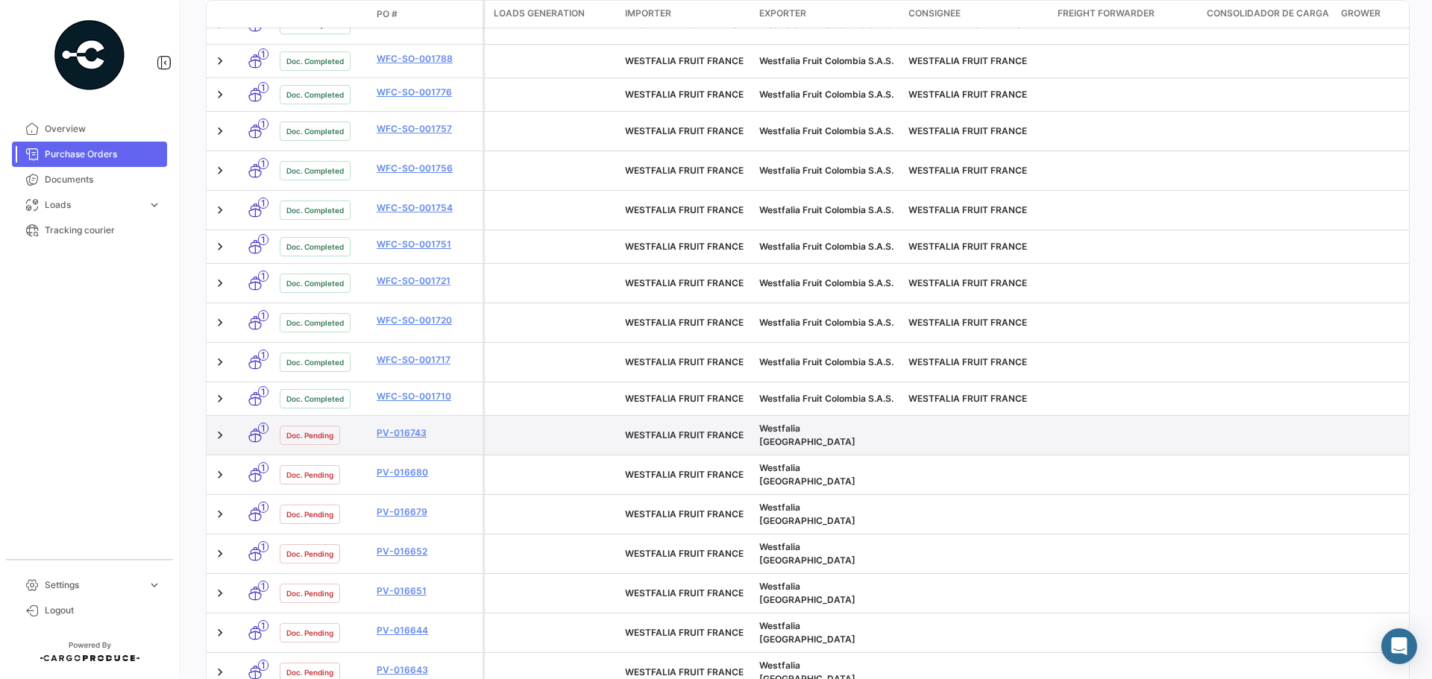
scroll to position [472, 0]
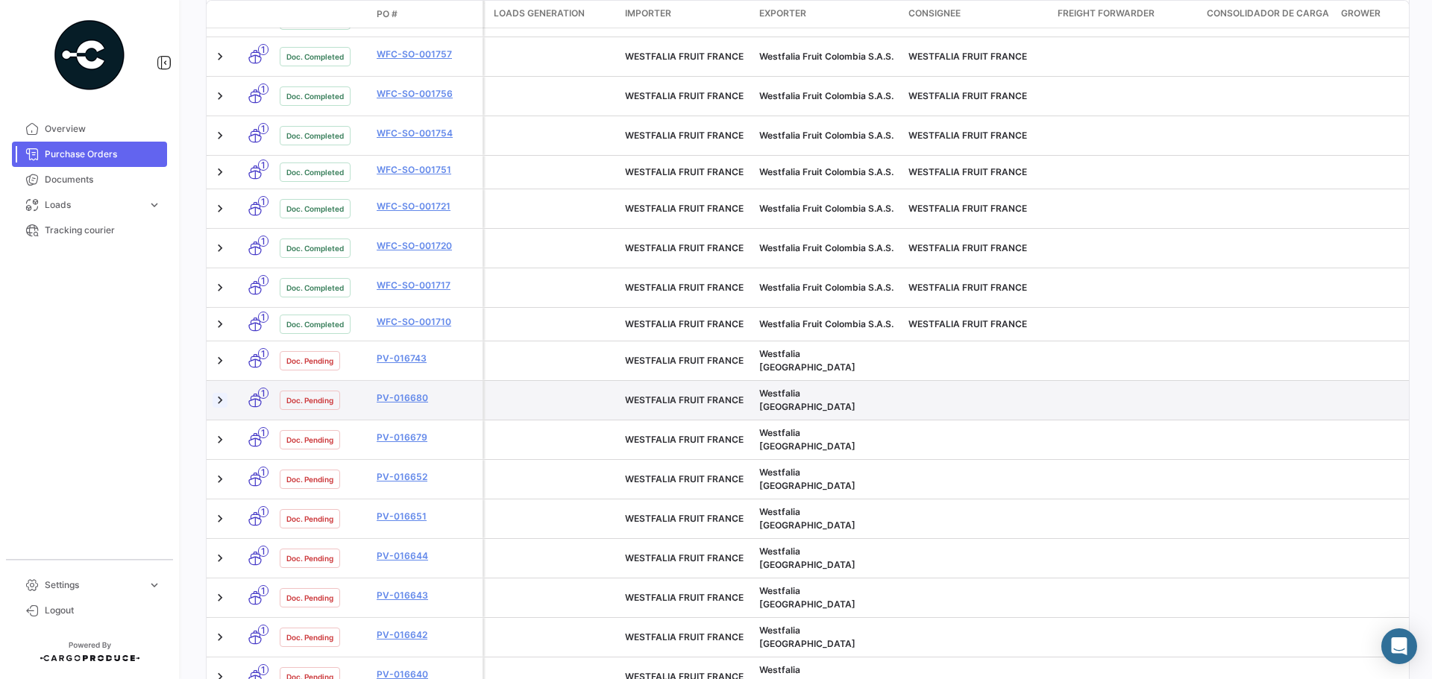
click at [219, 393] on link at bounding box center [219, 400] width 15 height 15
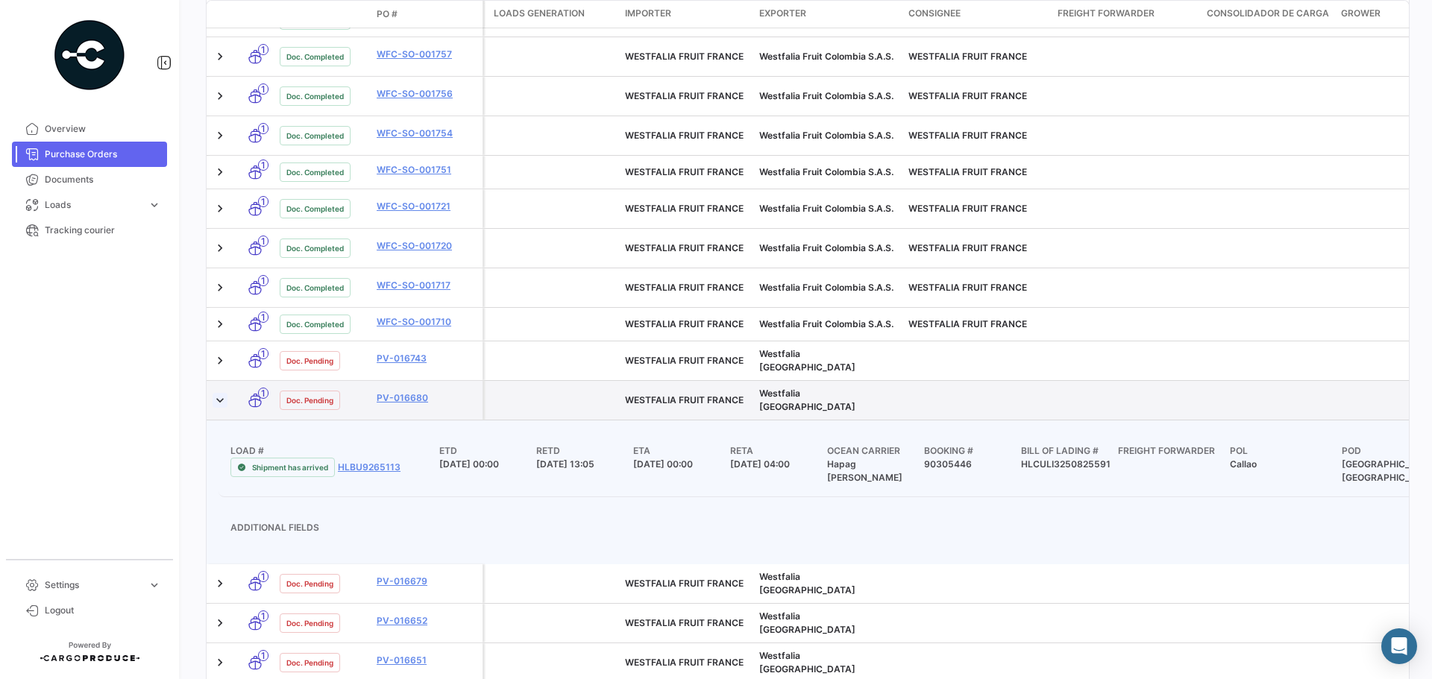
click at [218, 393] on link at bounding box center [219, 400] width 15 height 15
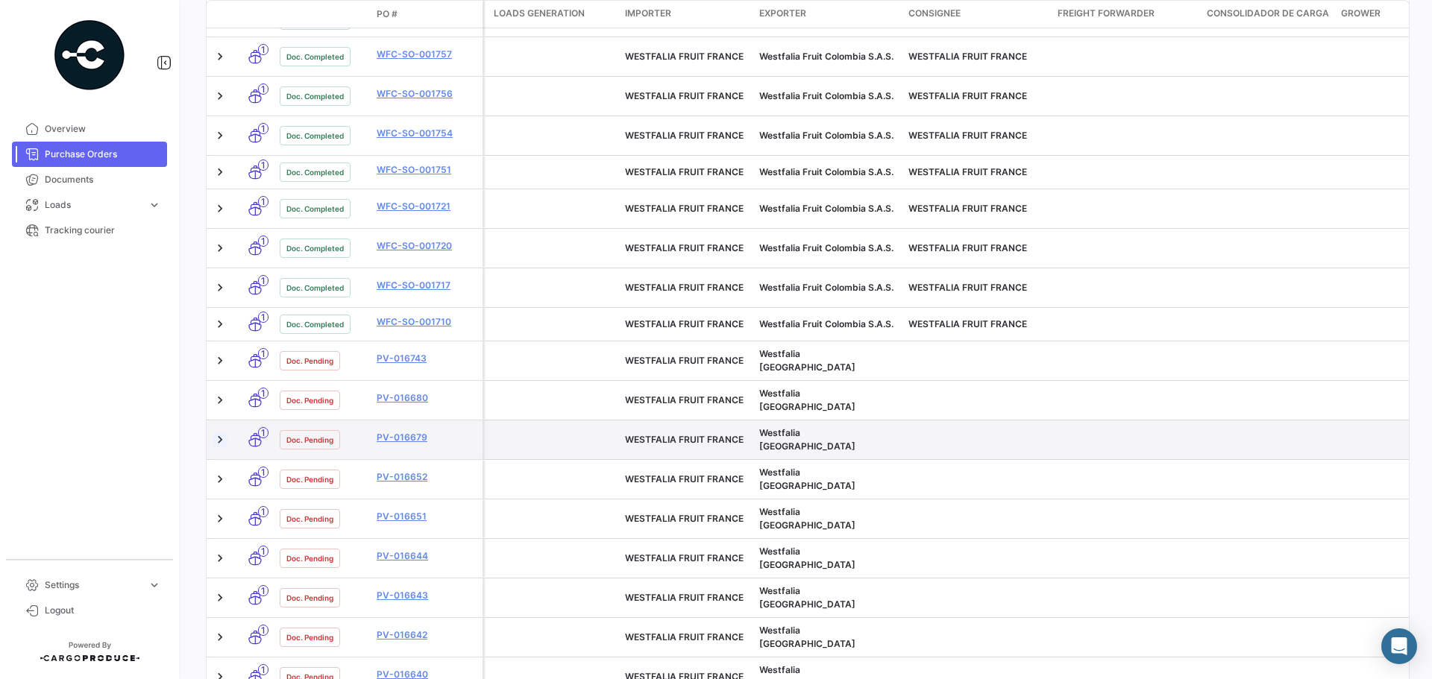
click at [219, 432] on link at bounding box center [219, 439] width 15 height 15
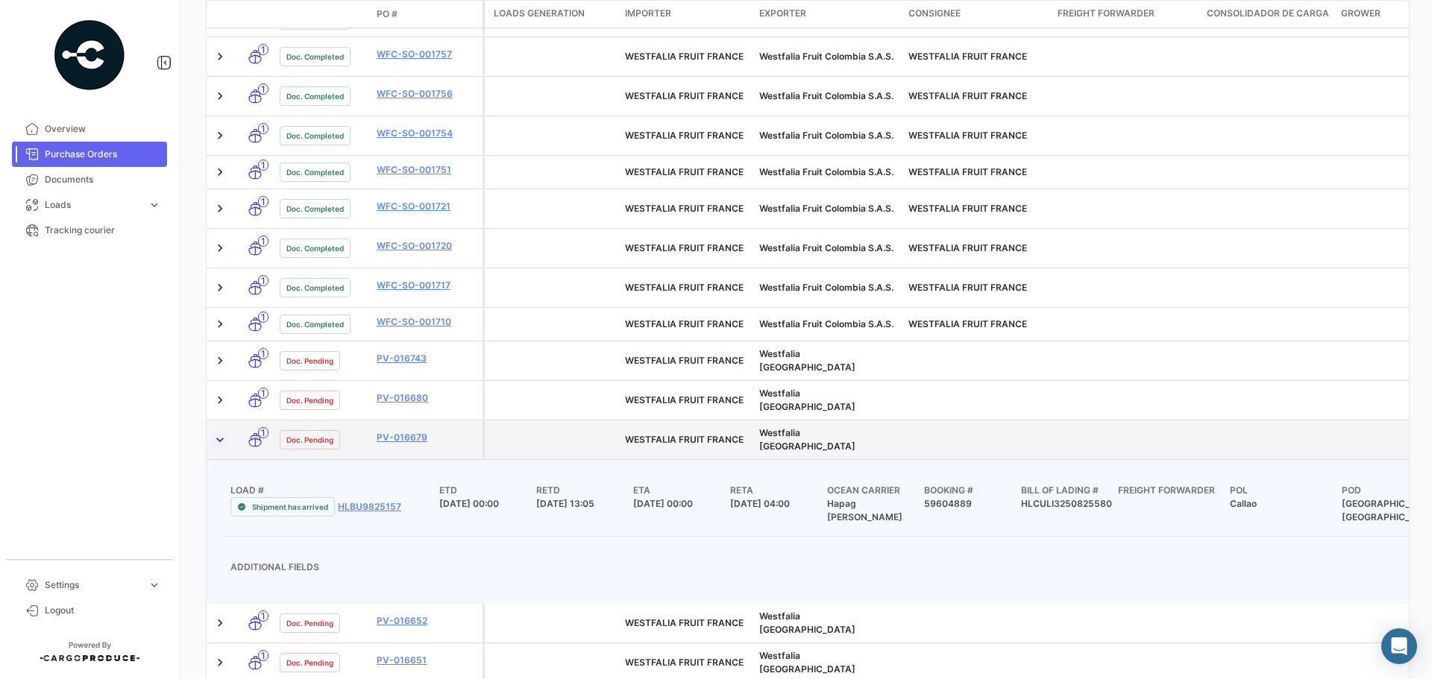
click at [219, 432] on link at bounding box center [219, 439] width 15 height 15
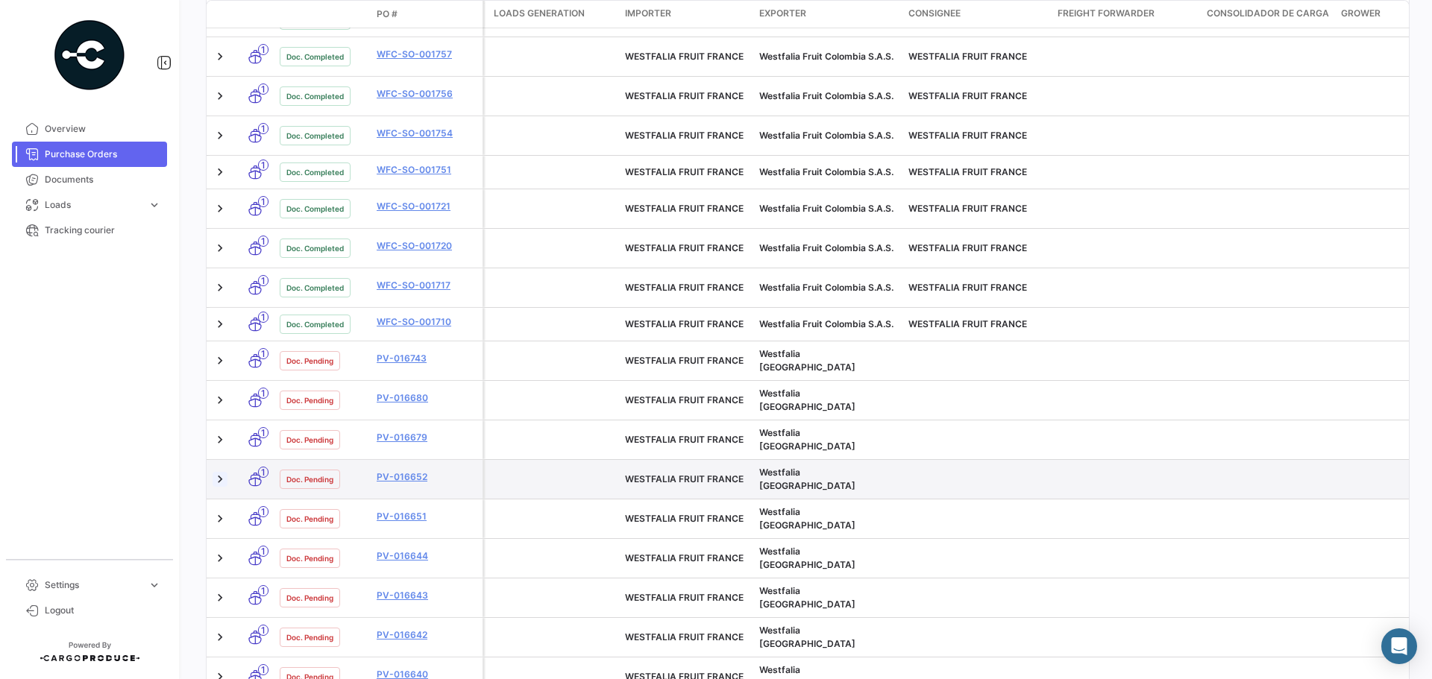
click at [218, 472] on link at bounding box center [219, 479] width 15 height 15
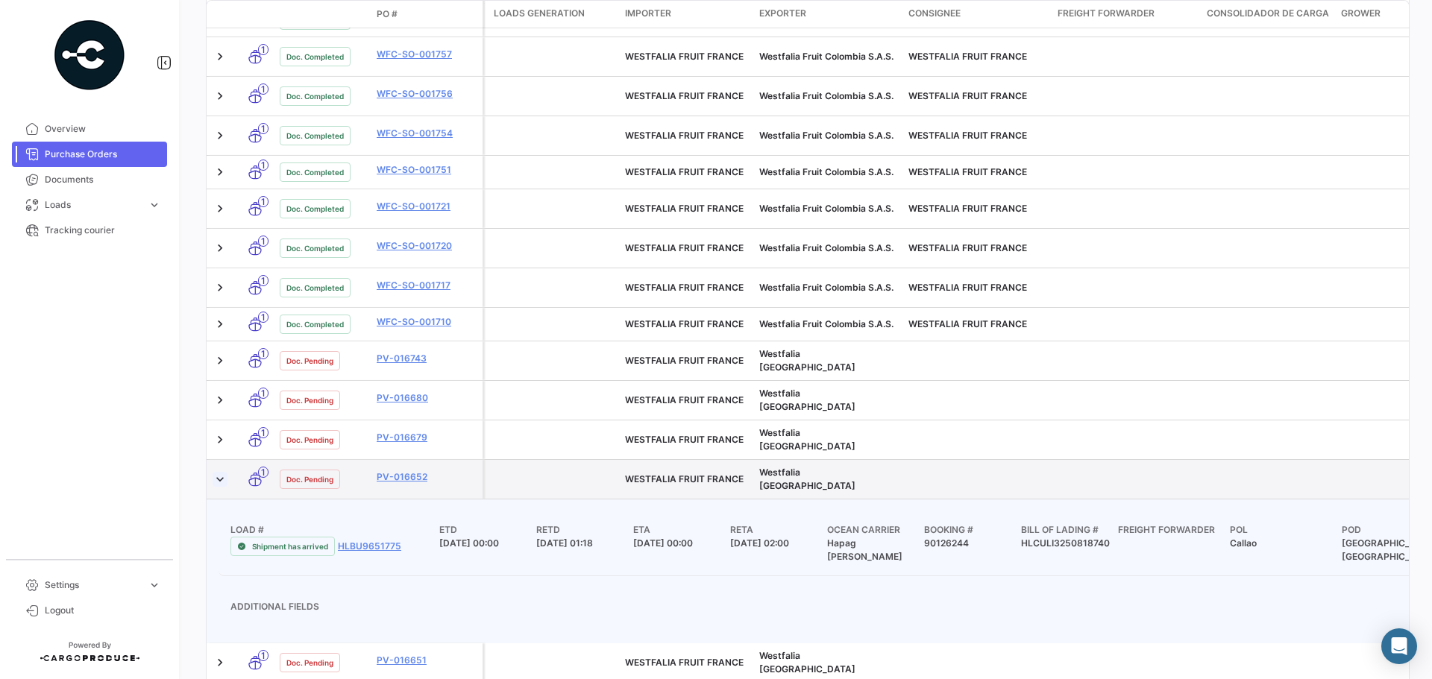
click at [218, 472] on link at bounding box center [219, 479] width 15 height 15
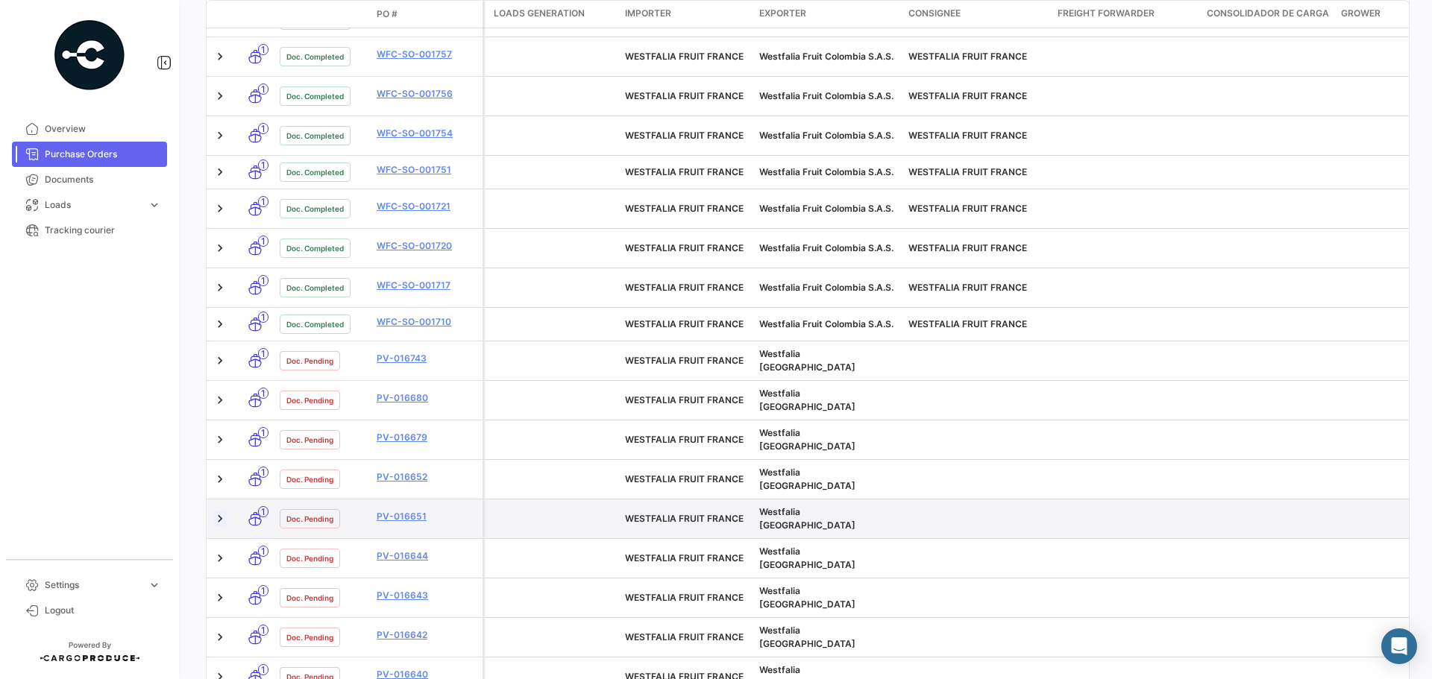
click at [218, 511] on link at bounding box center [219, 518] width 15 height 15
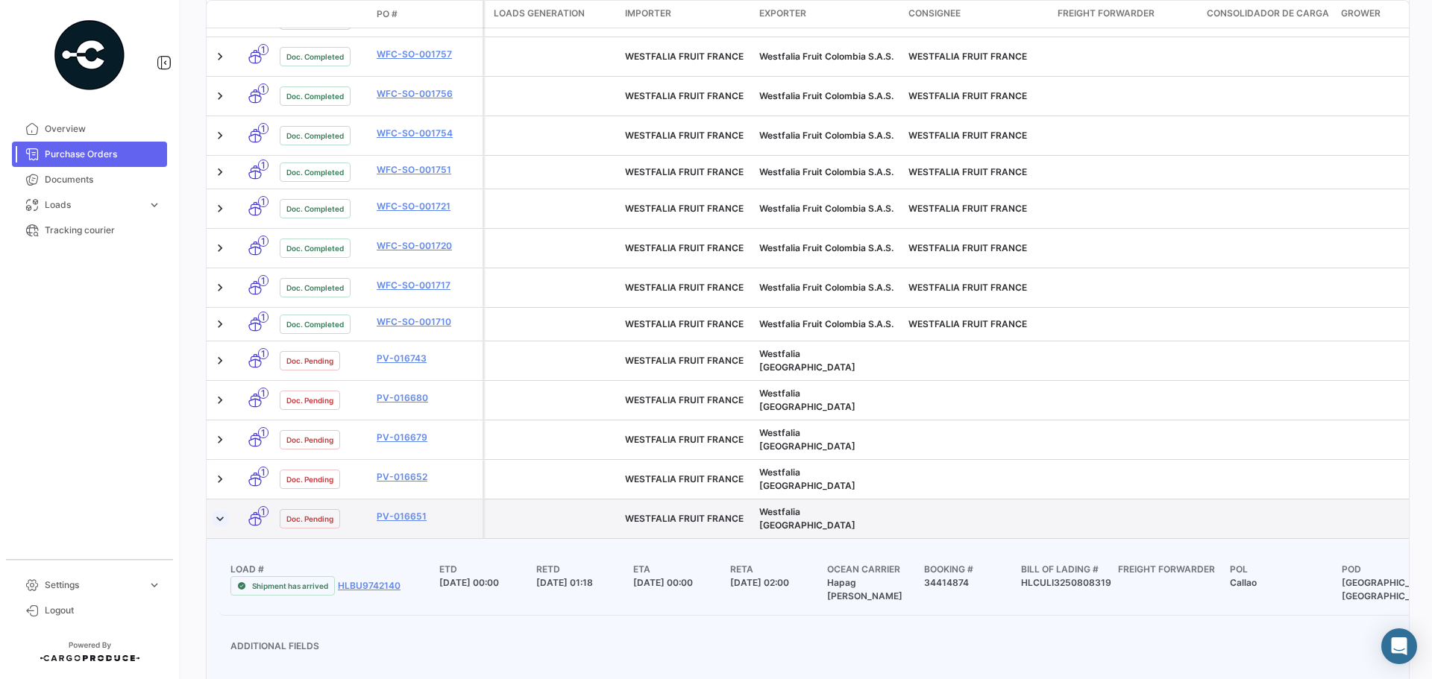
click at [218, 511] on link at bounding box center [219, 518] width 15 height 15
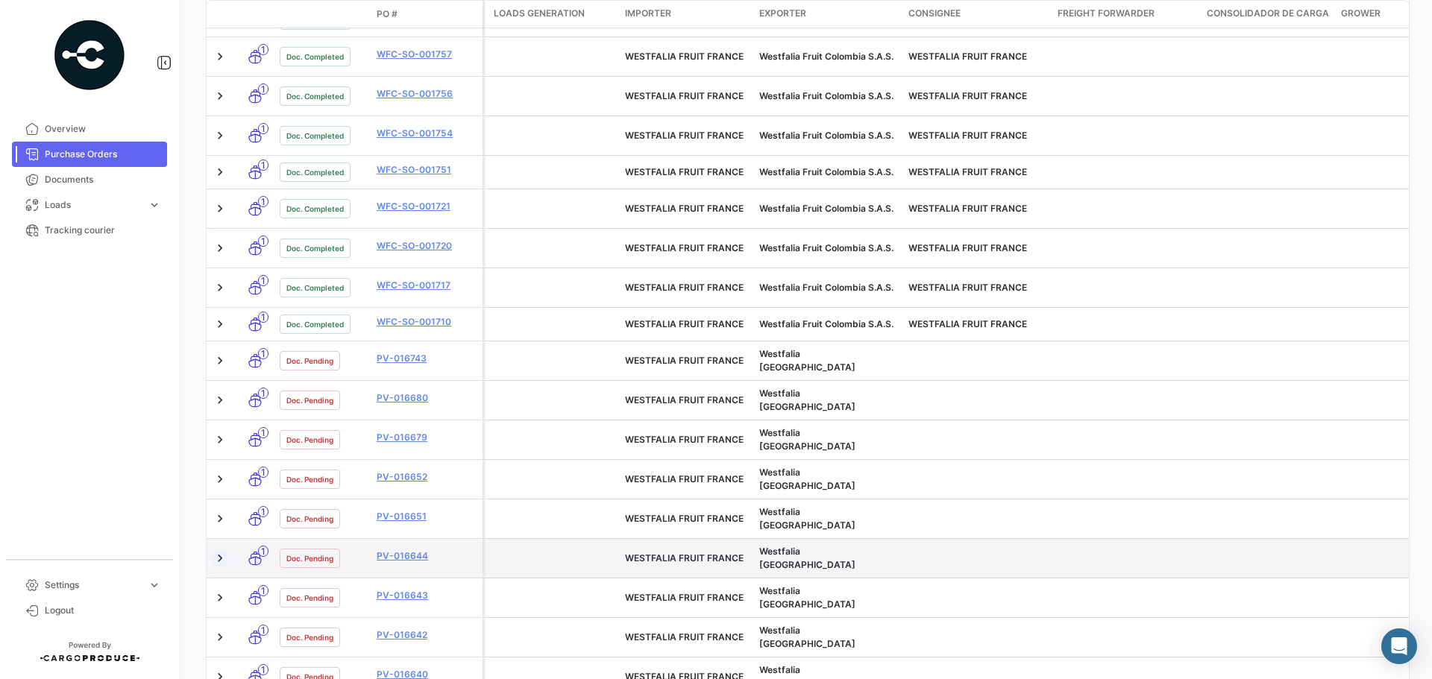
click at [221, 551] on link at bounding box center [219, 558] width 15 height 15
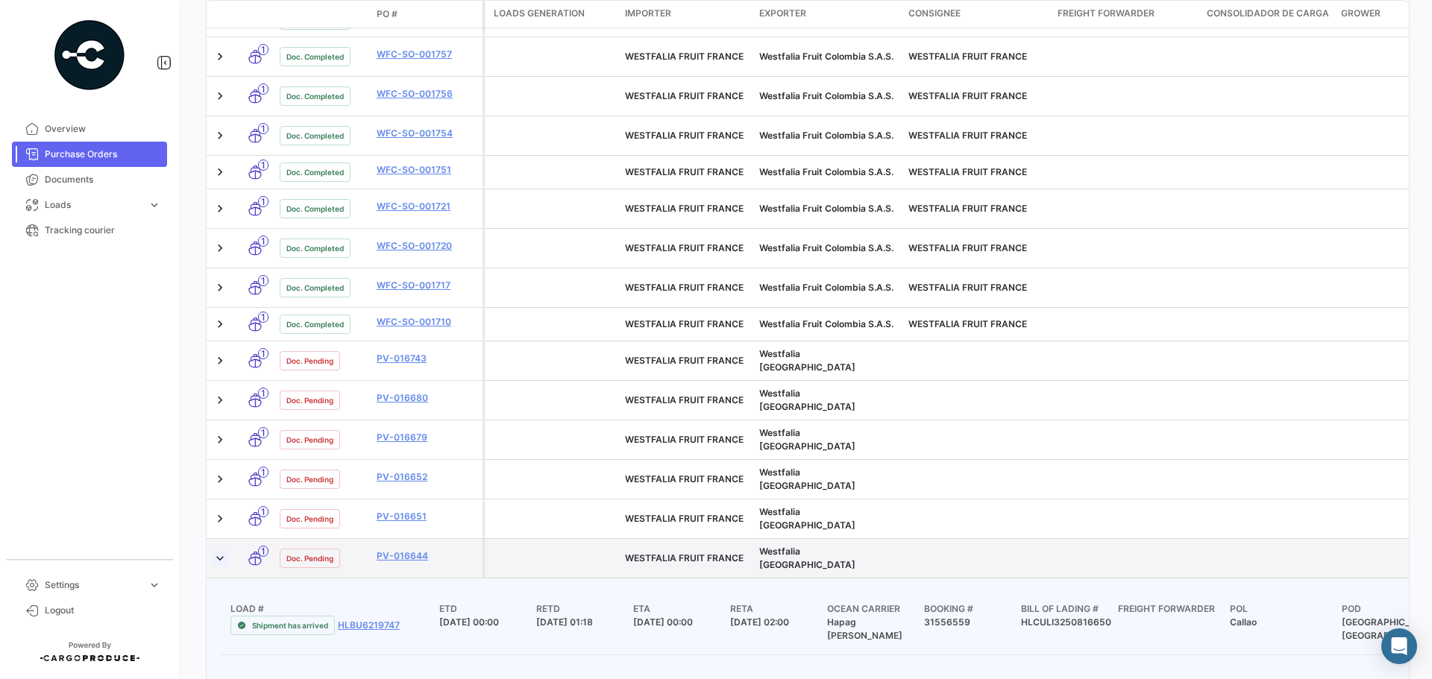
click at [221, 551] on link at bounding box center [219, 558] width 15 height 15
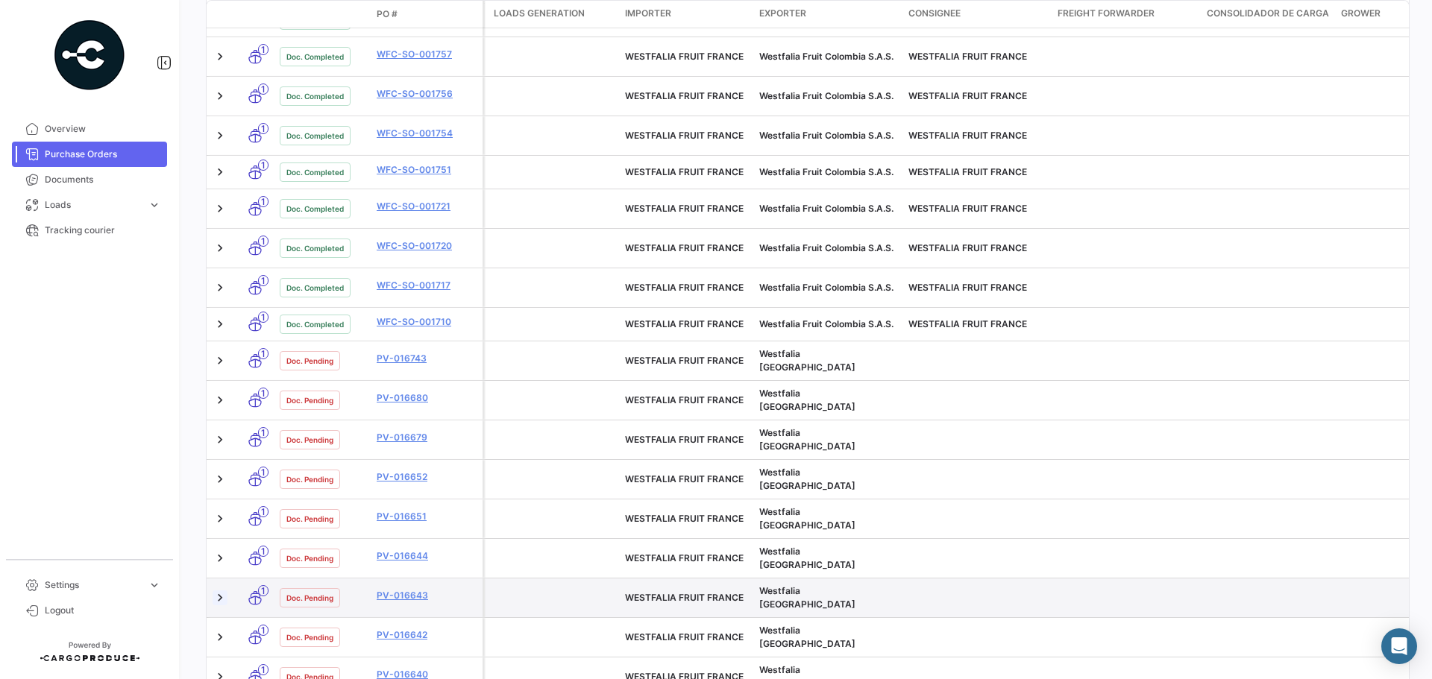
click at [219, 591] on link at bounding box center [219, 598] width 15 height 15
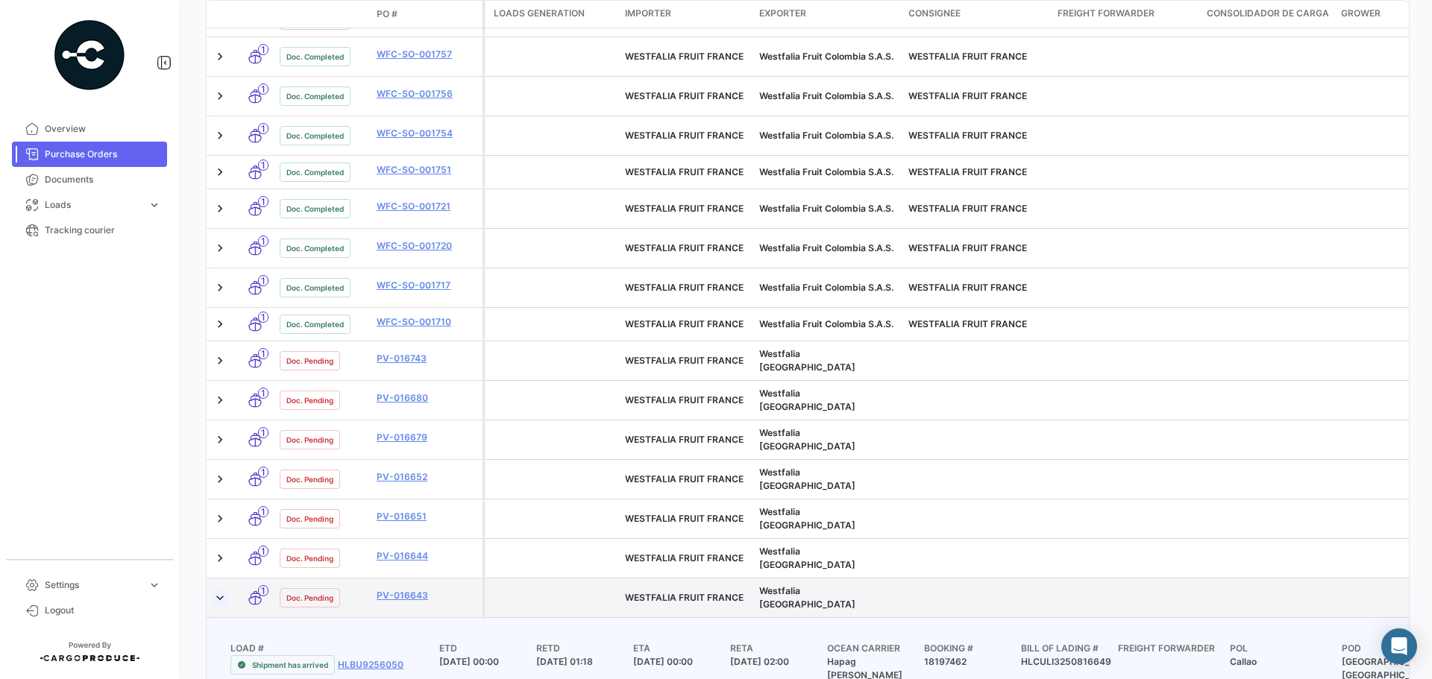
click at [219, 591] on link at bounding box center [219, 598] width 15 height 15
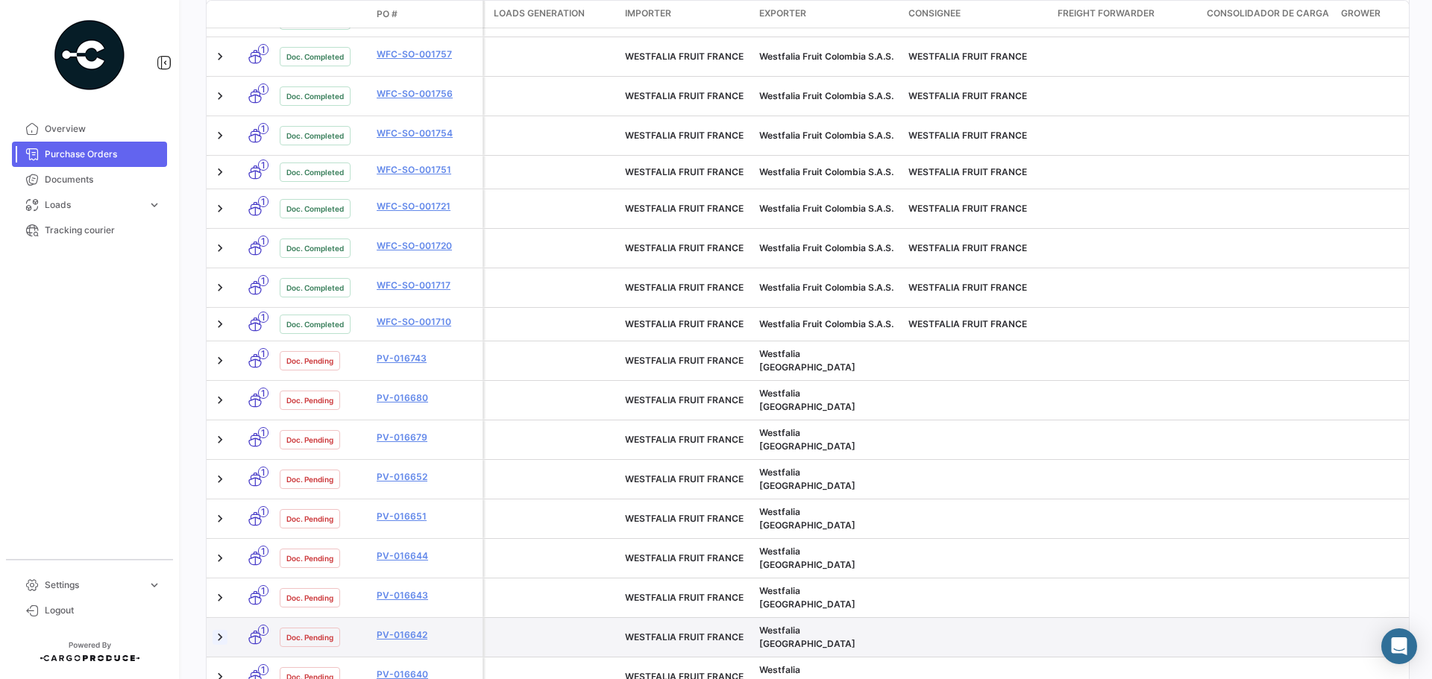
click at [216, 630] on link at bounding box center [219, 637] width 15 height 15
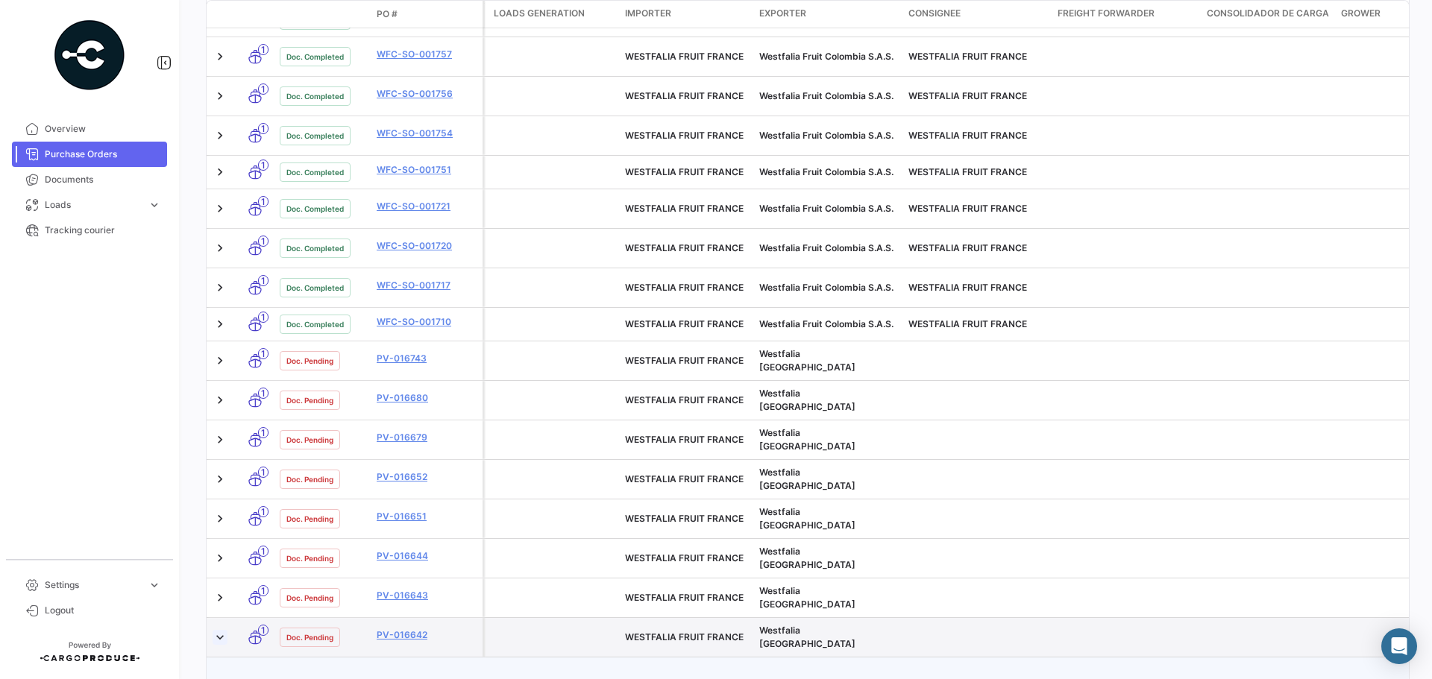
click at [216, 630] on link at bounding box center [219, 637] width 15 height 15
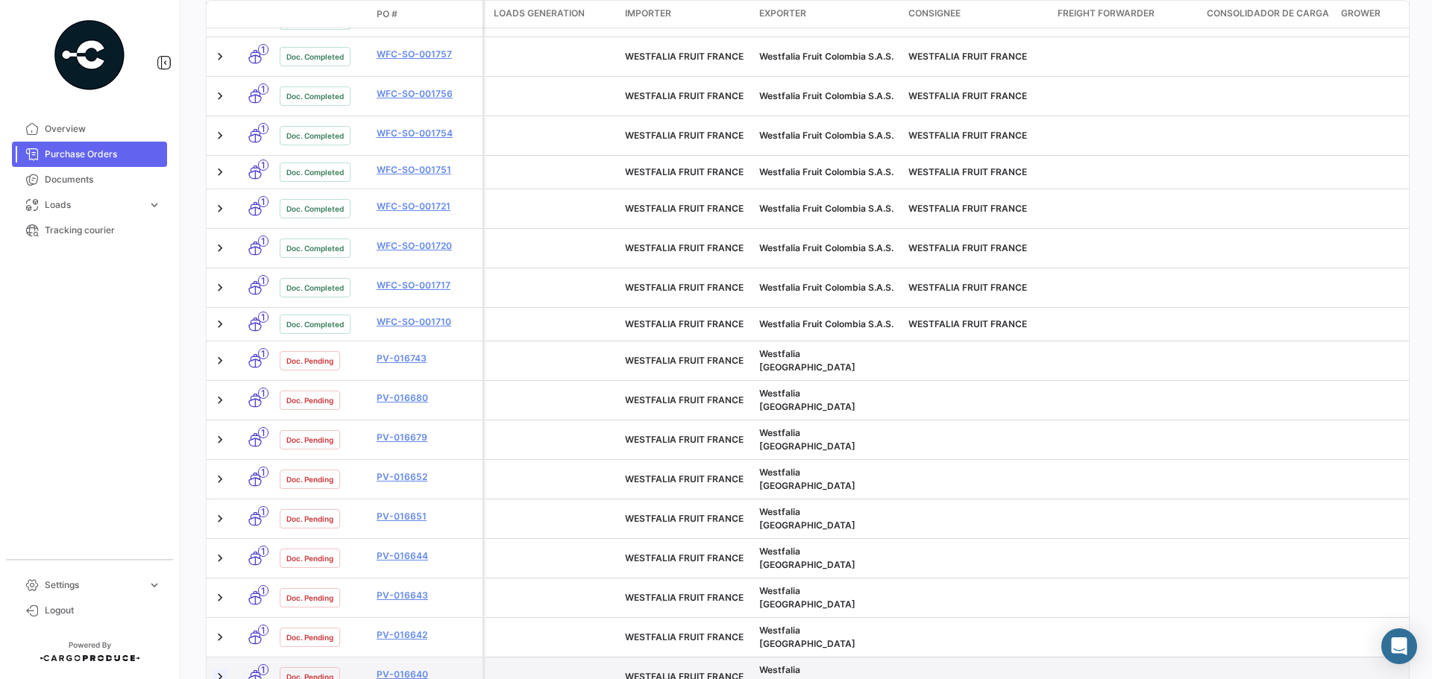
click at [219, 670] on link at bounding box center [219, 677] width 15 height 15
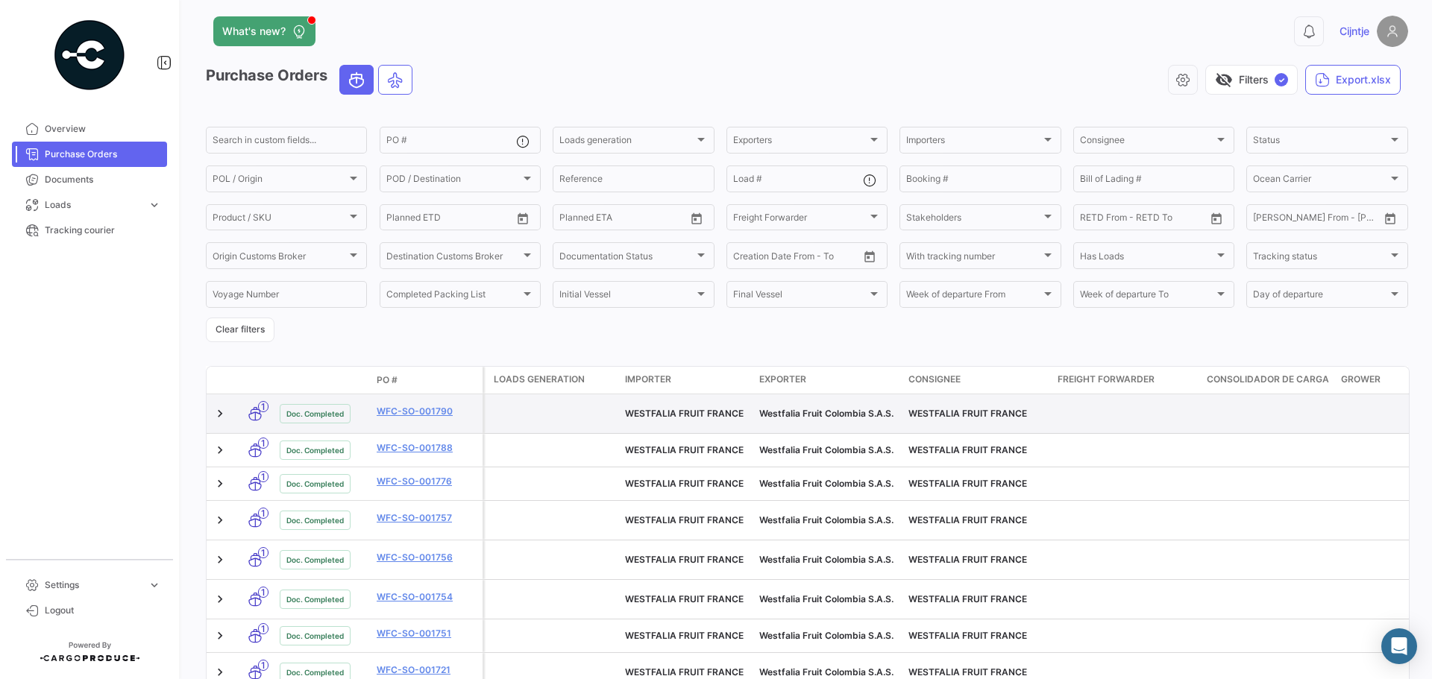
scroll to position [0, 0]
